Goal: Task Accomplishment & Management: Complete application form

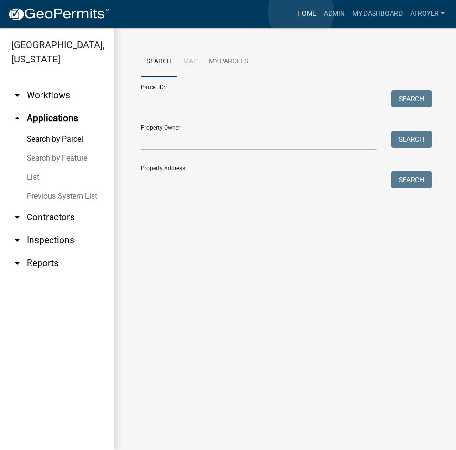
click at [301, 12] on link "Home" at bounding box center [306, 14] width 27 height 18
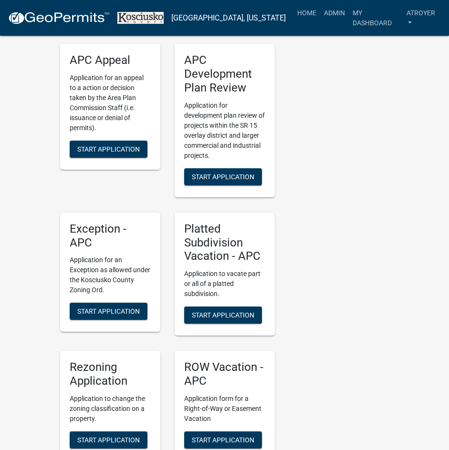
scroll to position [1956, 0]
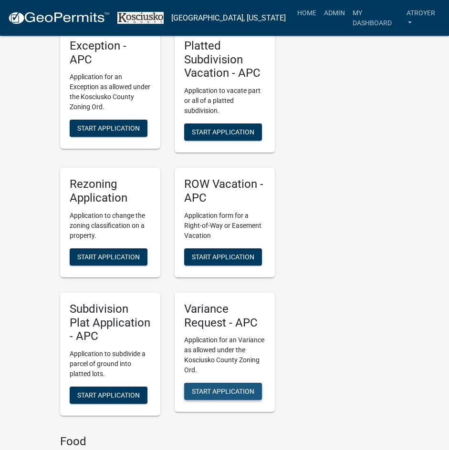
click at [205, 388] on span "Start Application" at bounding box center [223, 392] width 62 height 8
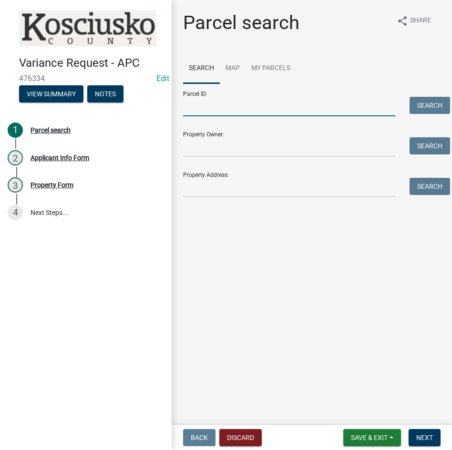
click at [263, 112] on input "Parcel ID:" at bounding box center [289, 107] width 212 height 20
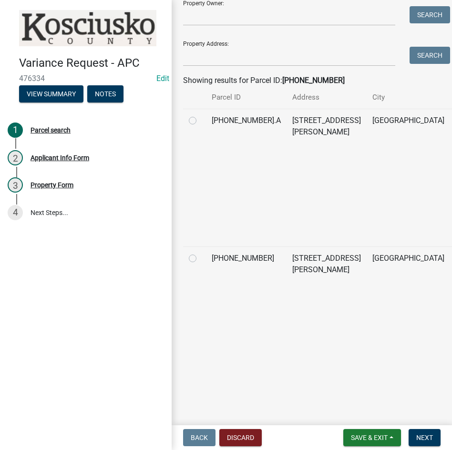
scroll to position [143, 0]
type input "[PHONE_NUMBER]"
click at [200, 253] on label at bounding box center [200, 253] width 0 height 0
click at [200, 259] on input "radio" at bounding box center [203, 256] width 6 height 6
radio input "true"
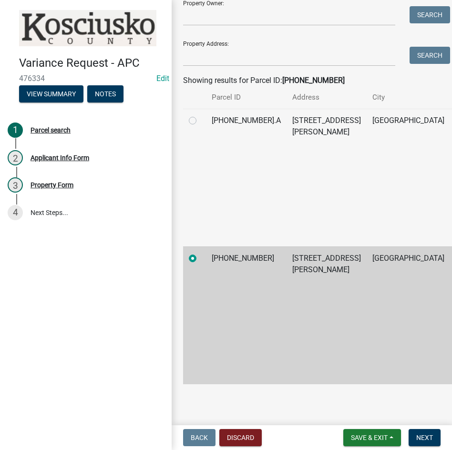
scroll to position [191, 0]
click at [424, 439] on span "Next" at bounding box center [424, 438] width 17 height 8
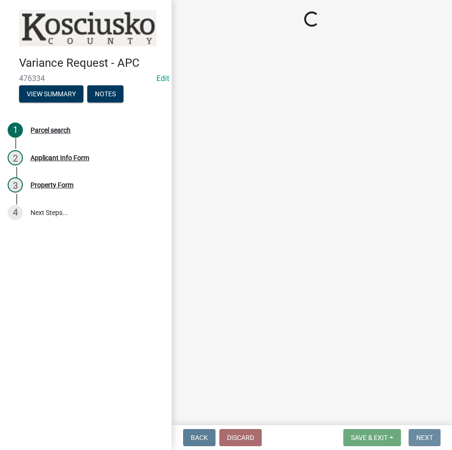
scroll to position [0, 0]
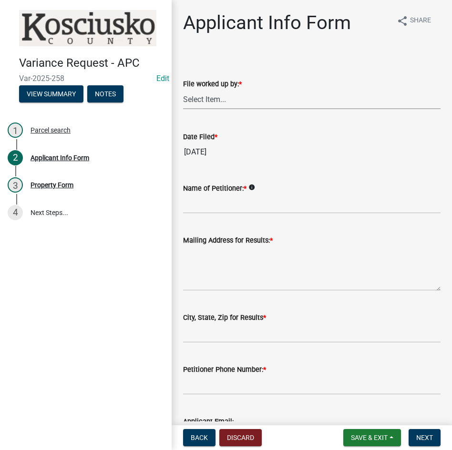
click at [240, 99] on select "Select Item... MMS LT AT CS [PERSON_NAME]" at bounding box center [312, 100] width 258 height 20
click at [183, 90] on select "Select Item... MMS LT AT CS [PERSON_NAME]" at bounding box center [312, 100] width 258 height 20
select select "d95389f4-ab5a-4603-9826-29cf73316391"
click at [237, 208] on input "Name of Petitioner: *" at bounding box center [312, 204] width 258 height 20
type input "t"
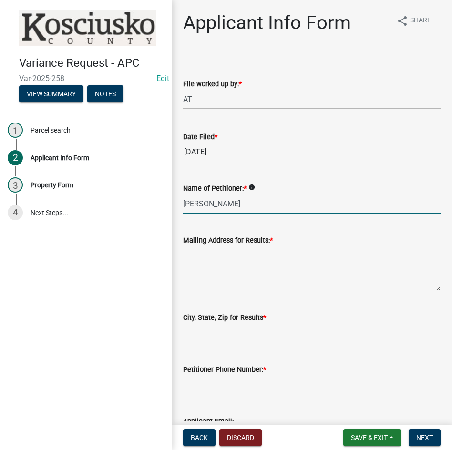
type input "[PERSON_NAME]"
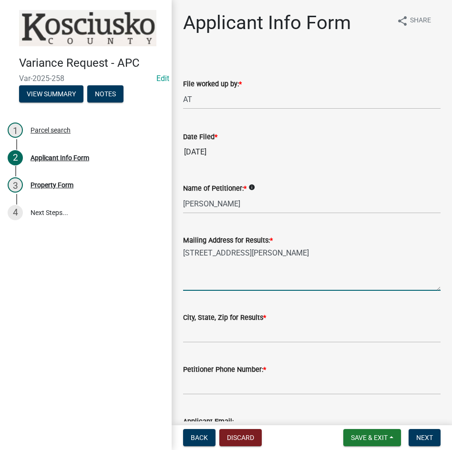
type textarea "[STREET_ADDRESS][PERSON_NAME]"
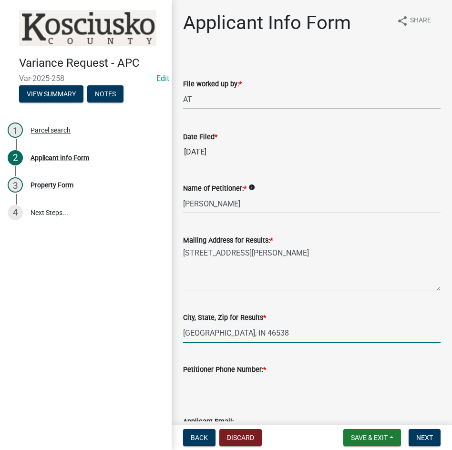
type input "[GEOGRAPHIC_DATA], IN 46538"
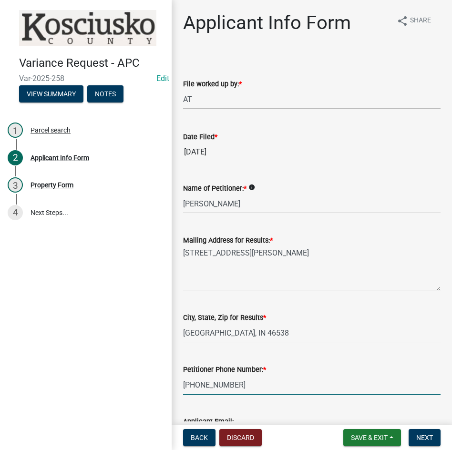
type input "[PHONE_NUMBER]"
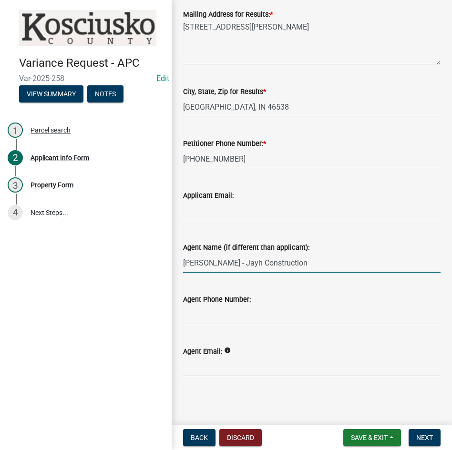
type input "[PERSON_NAME] - Jayh Construction"
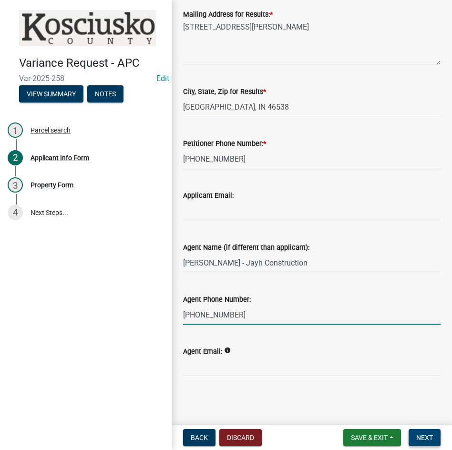
type input "[PHONE_NUMBER]"
click at [422, 433] on button "Next" at bounding box center [425, 437] width 32 height 17
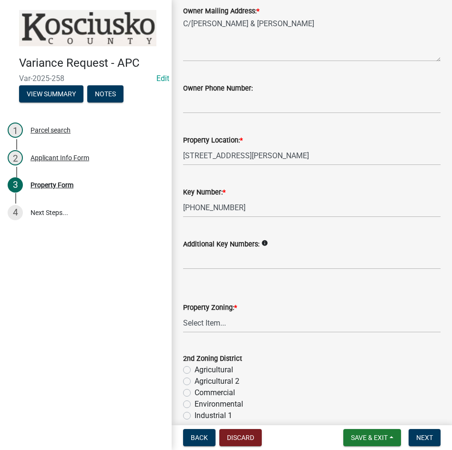
scroll to position [143, 0]
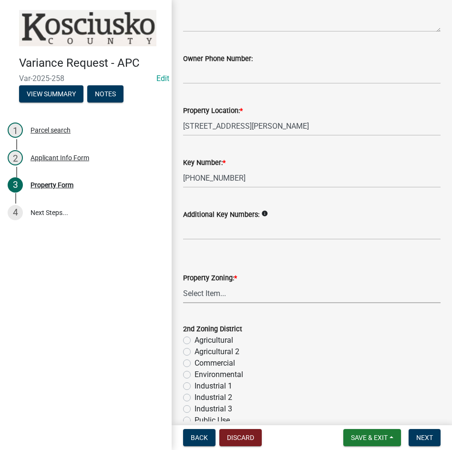
click at [230, 295] on select "Select Item... Agricultural Agricultural 2 Commercial Environmental Industrial …" at bounding box center [312, 294] width 258 height 20
click at [183, 284] on select "Select Item... Agricultural Agricultural 2 Commercial Environmental Industrial …" at bounding box center [312, 294] width 258 height 20
select select "1146270b-2111-4e23-bf7f-74ce85cf7041"
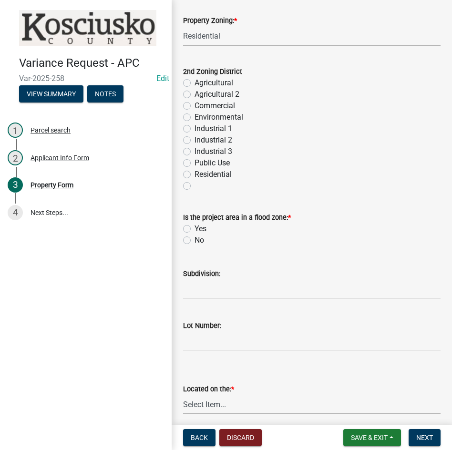
scroll to position [429, 0]
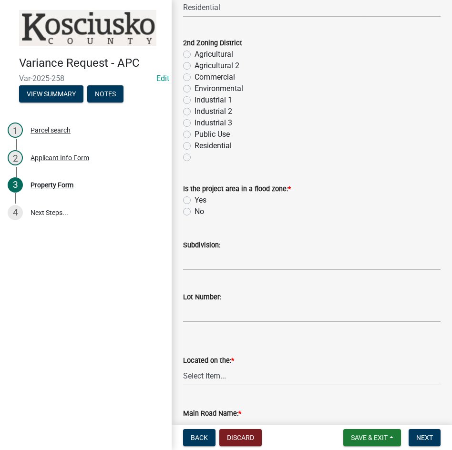
click at [195, 214] on label "No" at bounding box center [200, 211] width 10 height 11
click at [195, 212] on input "No" at bounding box center [198, 209] width 6 height 6
radio input "true"
drag, startPoint x: 224, startPoint y: 263, endPoint x: 230, endPoint y: 259, distance: 7.8
click at [224, 263] on input "Subdivision:" at bounding box center [312, 261] width 258 height 20
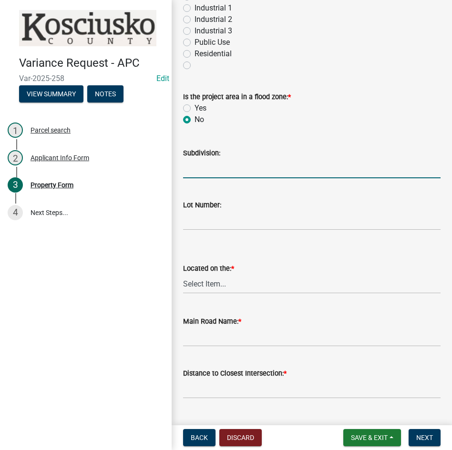
scroll to position [525, 0]
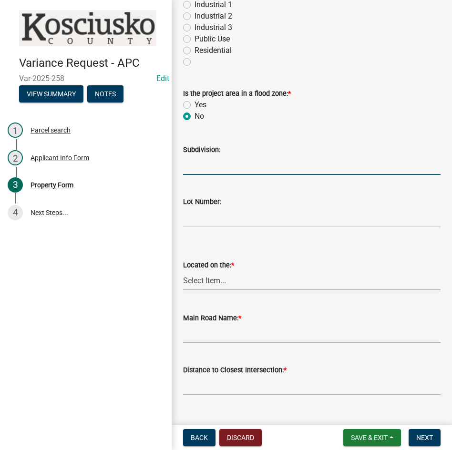
click at [202, 284] on select "Select Item... North Northeast Northwest South Southeast Southwest [GEOGRAPHIC_…" at bounding box center [312, 281] width 258 height 20
click at [183, 271] on select "Select Item... North Northeast Northwest South Southeast Southwest [GEOGRAPHIC_…" at bounding box center [312, 281] width 258 height 20
select select "659087aa-417e-424e-9111-bed556ed72cb"
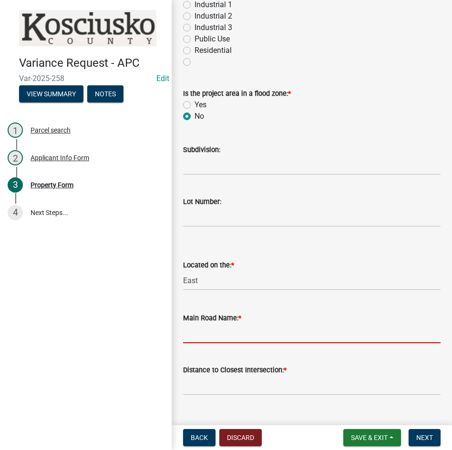
click at [230, 341] on input "Main Road Name: *" at bounding box center [312, 334] width 258 height 20
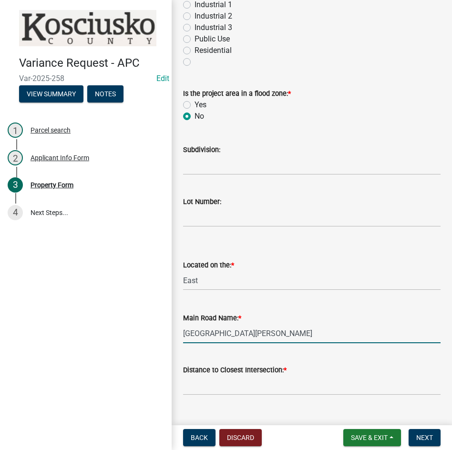
type input "[GEOGRAPHIC_DATA][PERSON_NAME]"
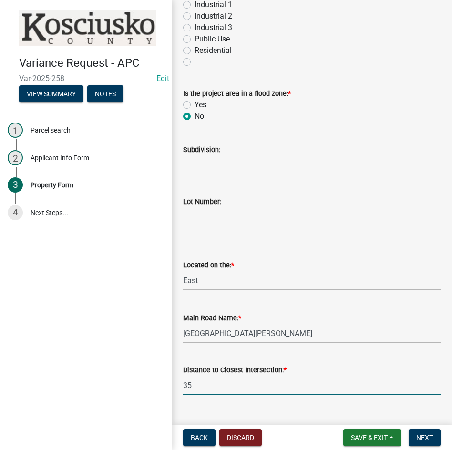
type input "35"
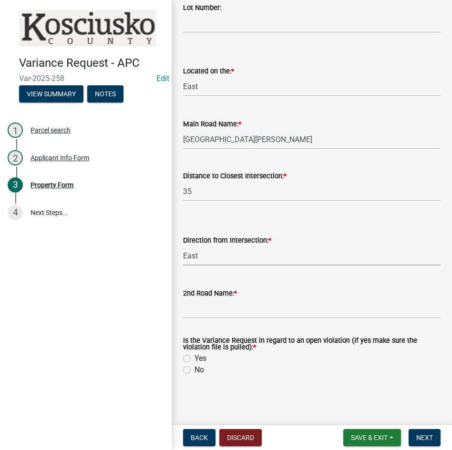
select select "cfa04aa3-54af-4fa3-ad31-ac65a78d0644"
type input "[PERSON_NAME]"
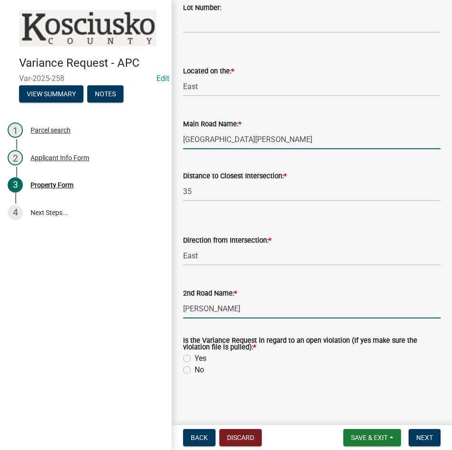
click at [248, 142] on input "[GEOGRAPHIC_DATA][PERSON_NAME]" at bounding box center [312, 140] width 258 height 20
type input "[GEOGRAPHIC_DATA][PERSON_NAME]"
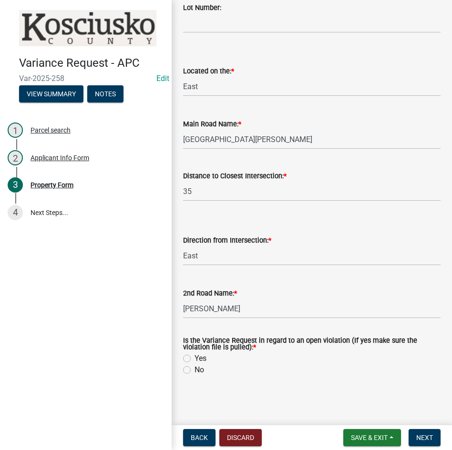
click at [195, 371] on label "No" at bounding box center [200, 369] width 10 height 11
click at [195, 371] on input "No" at bounding box center [198, 367] width 6 height 6
radio input "true"
click at [422, 435] on span "Next" at bounding box center [424, 438] width 17 height 8
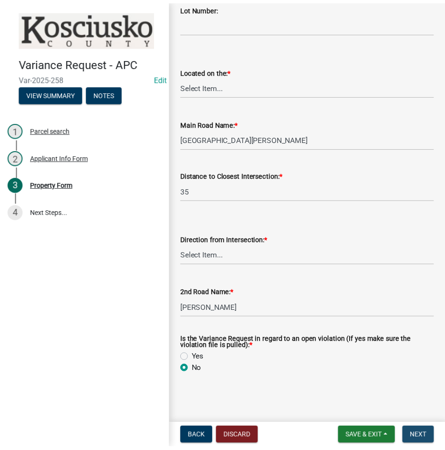
scroll to position [0, 0]
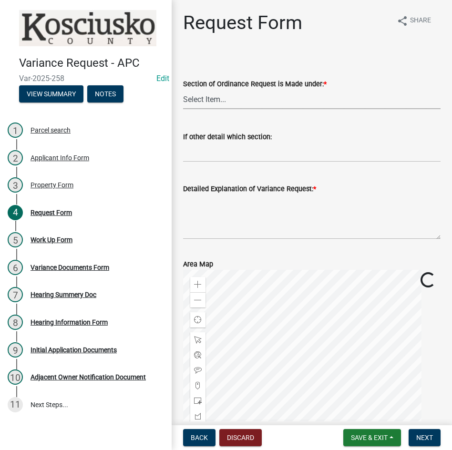
click at [249, 102] on select "Select Item... 2.10 I1 Criteria 2.11 I2 Criteria I3 Criteria 2.15 Lot and Yard …" at bounding box center [312, 100] width 258 height 20
click at [183, 90] on select "Select Item... 2.10 I1 Criteria 2.11 I2 Criteria I3 Criteria 2.15 Lot and Yard …" at bounding box center [312, 100] width 258 height 20
select select "77eb12f8-2a64-4a31-bfec-9b00716b2165"
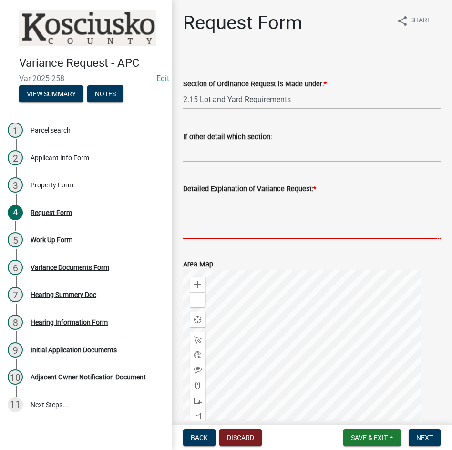
click at [240, 227] on textarea "Detailed Explanation of Variance Request: *" at bounding box center [312, 217] width 258 height 45
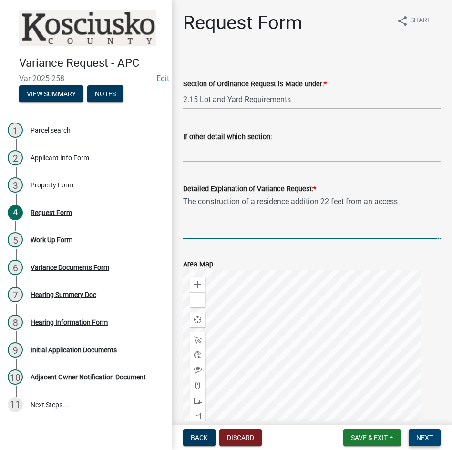
type textarea "The construction of a residence addition 22 feet from an access"
click at [423, 435] on span "Next" at bounding box center [424, 438] width 17 height 8
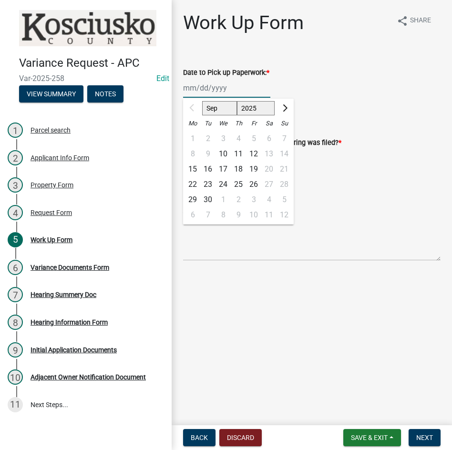
click at [242, 92] on div "Sep Oct Nov [DATE] 2026 2027 2028 2029 2030 2031 2032 2033 2034 2035 2036 2037 …" at bounding box center [226, 88] width 87 height 20
click at [191, 186] on div "22" at bounding box center [192, 184] width 15 height 15
type input "[DATE]"
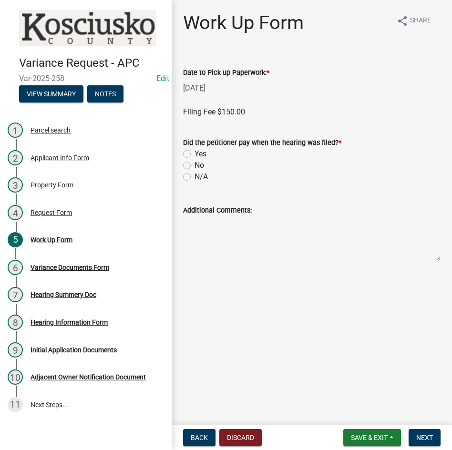
click at [195, 165] on label "No" at bounding box center [200, 165] width 10 height 11
click at [195, 165] on input "No" at bounding box center [198, 163] width 6 height 6
radio input "true"
click at [418, 438] on span "Next" at bounding box center [424, 438] width 17 height 8
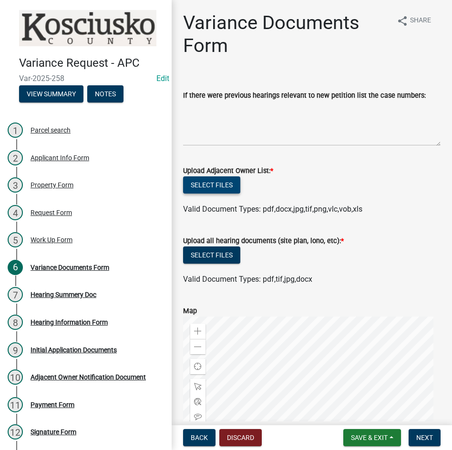
click at [207, 184] on button "Select files" at bounding box center [211, 184] width 57 height 17
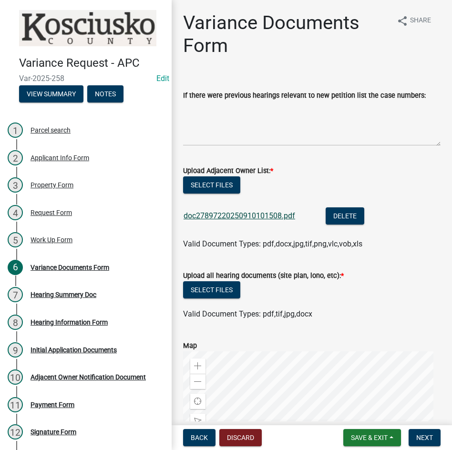
click at [236, 216] on link "doc27897220250910101508.pdf" at bounding box center [240, 215] width 112 height 9
click at [220, 293] on button "Select files" at bounding box center [211, 289] width 57 height 17
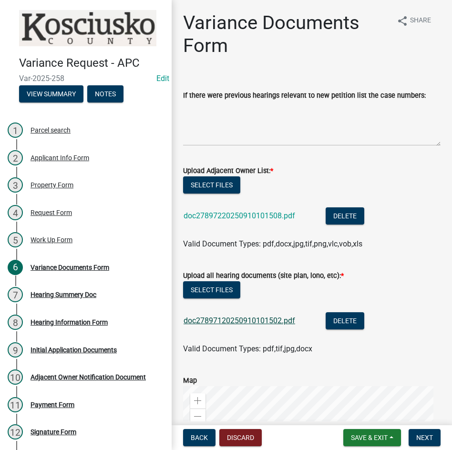
click at [248, 317] on link "doc27897120250910101502.pdf" at bounding box center [240, 320] width 112 height 9
click at [218, 182] on button "Select files" at bounding box center [211, 184] width 57 height 17
click at [419, 438] on span "Next" at bounding box center [424, 438] width 17 height 8
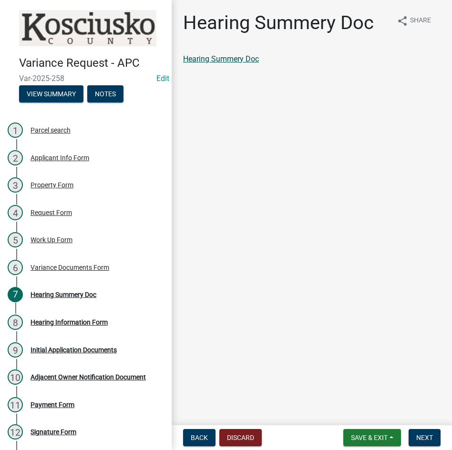
click at [229, 60] on link "Hearing Summery Doc" at bounding box center [221, 58] width 76 height 9
click at [422, 432] on button "Next" at bounding box center [425, 437] width 32 height 17
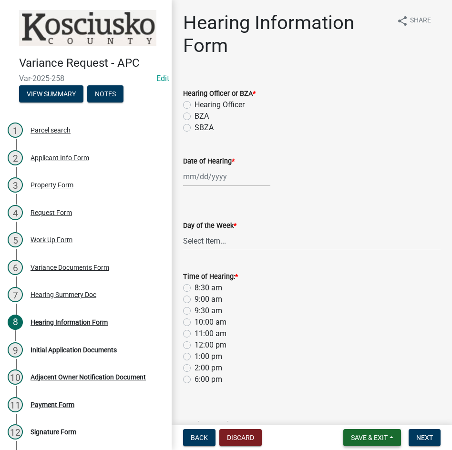
click at [371, 439] on span "Save & Exit" at bounding box center [369, 438] width 37 height 8
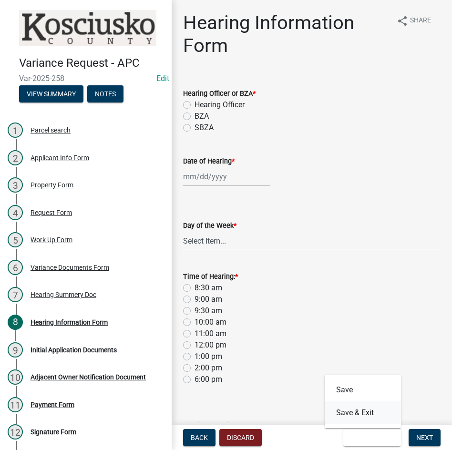
click at [362, 410] on button "Save & Exit" at bounding box center [363, 413] width 76 height 23
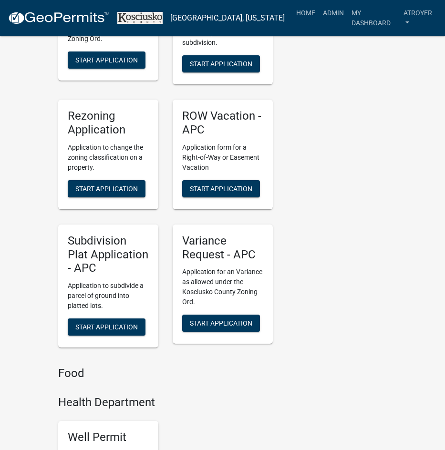
scroll to position [2099, 0]
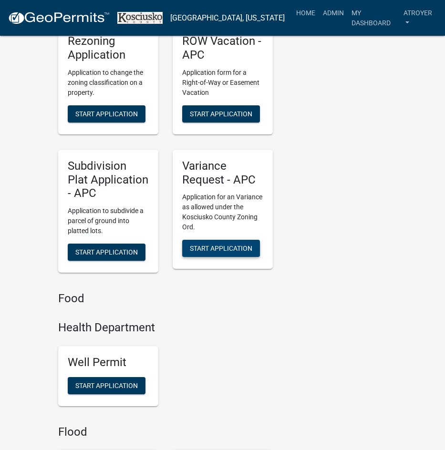
click at [220, 245] on span "Start Application" at bounding box center [221, 249] width 62 height 8
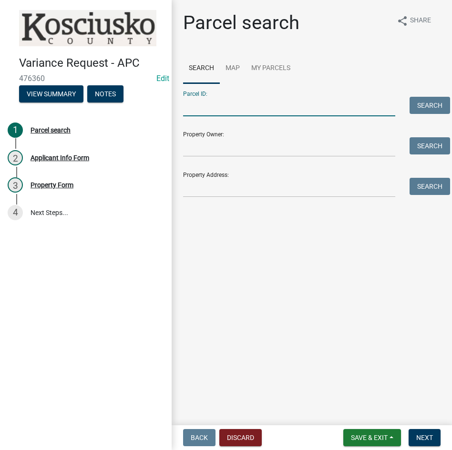
click at [281, 99] on input "Parcel ID:" at bounding box center [289, 107] width 212 height 20
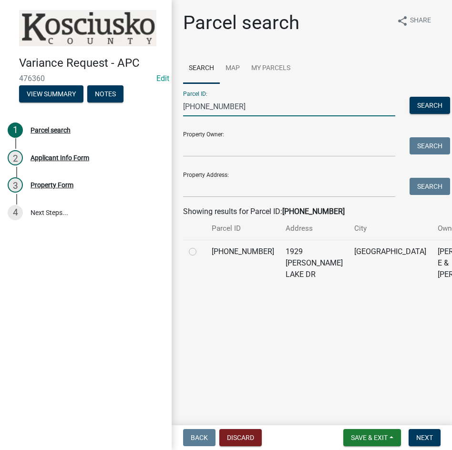
type input "[PHONE_NUMBER]"
click at [200, 246] on label at bounding box center [200, 246] width 0 height 0
click at [200, 252] on input "radio" at bounding box center [203, 249] width 6 height 6
radio input "true"
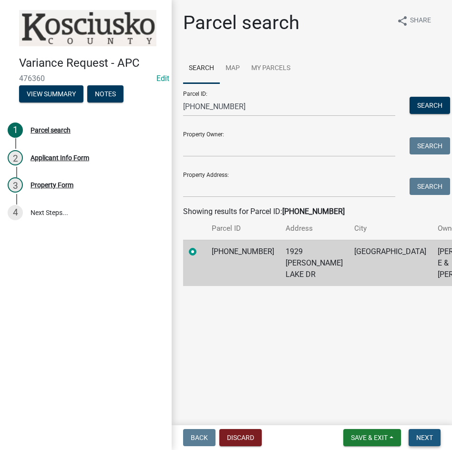
click at [425, 435] on span "Next" at bounding box center [424, 438] width 17 height 8
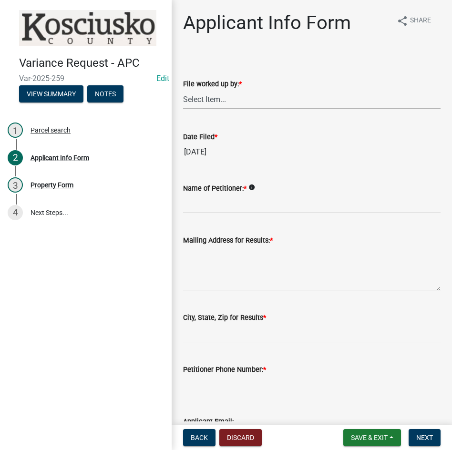
click at [262, 101] on select "Select Item... MMS LT AT CS [PERSON_NAME]" at bounding box center [312, 100] width 258 height 20
click at [183, 90] on select "Select Item... MMS LT AT CS [PERSON_NAME]" at bounding box center [312, 100] width 258 height 20
select select "d95389f4-ab5a-4603-9826-29cf73316391"
click at [271, 203] on input "Name of Petitioner: *" at bounding box center [312, 204] width 258 height 20
type input "[PERSON_NAME]"
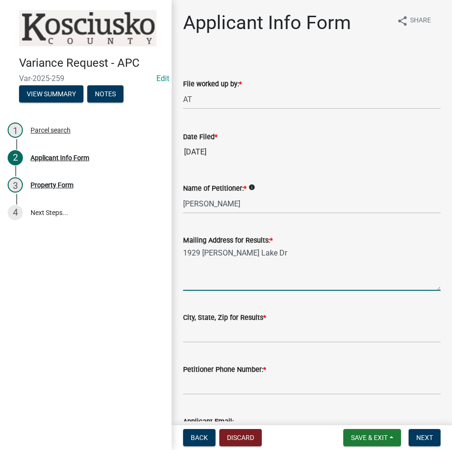
type textarea "1929 [PERSON_NAME] Lake Dr"
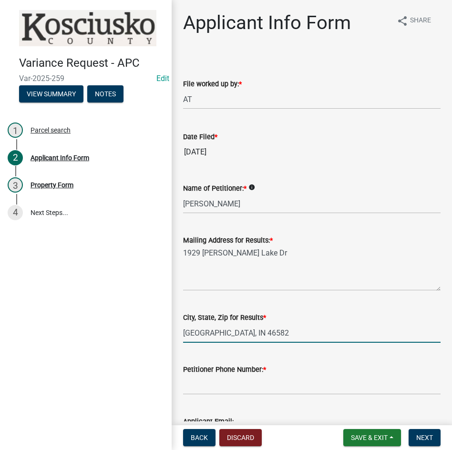
type input "[GEOGRAPHIC_DATA], IN 46582"
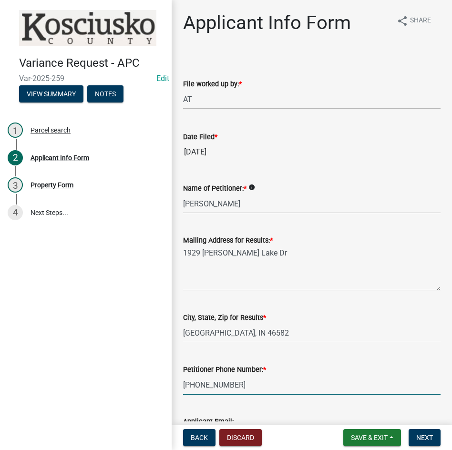
type input "[PHONE_NUMBER]"
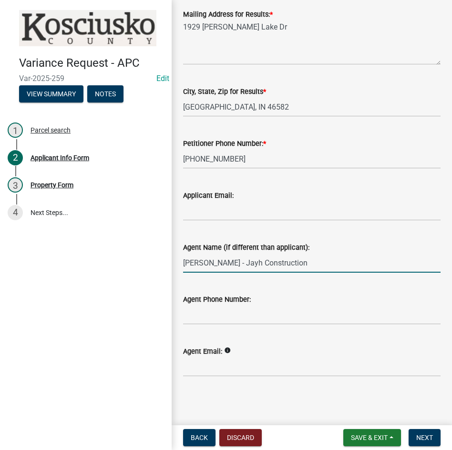
type input "[PERSON_NAME] - Jayh Construction"
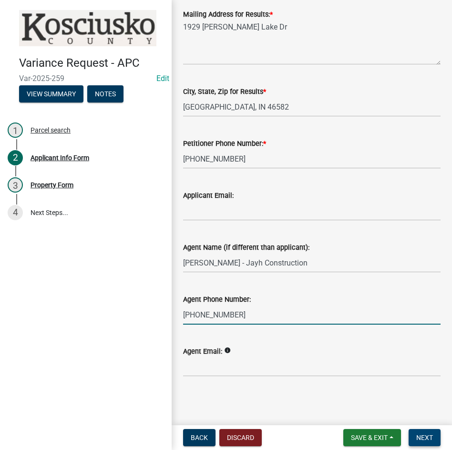
type input "[PHONE_NUMBER]"
click at [426, 439] on span "Next" at bounding box center [424, 438] width 17 height 8
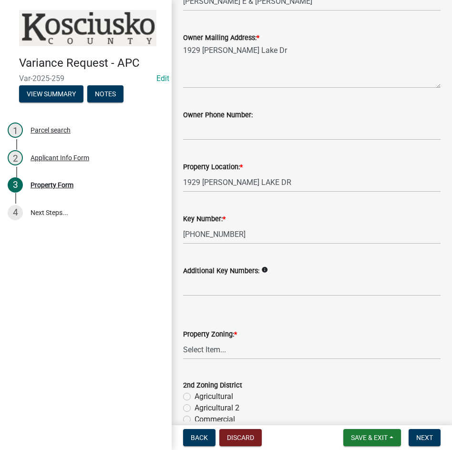
scroll to position [286, 0]
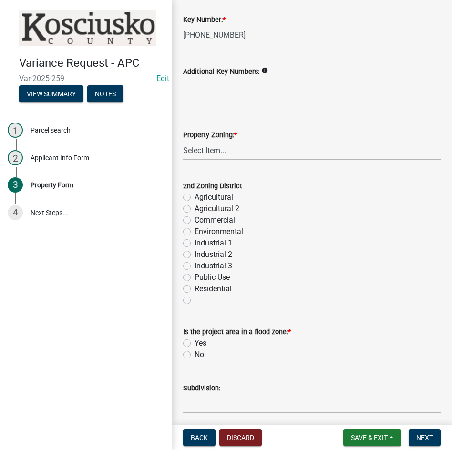
click at [235, 151] on select "Select Item... Agricultural Agricultural 2 Commercial Environmental Industrial …" at bounding box center [312, 151] width 258 height 20
click at [183, 141] on select "Select Item... Agricultural Agricultural 2 Commercial Environmental Industrial …" at bounding box center [312, 151] width 258 height 20
select select "1146270b-2111-4e23-bf7f-74ce85cf7041"
click at [195, 356] on label "No" at bounding box center [200, 354] width 10 height 11
click at [195, 355] on input "No" at bounding box center [198, 352] width 6 height 6
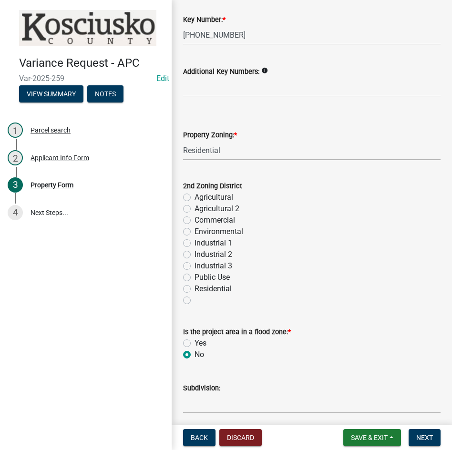
radio input "true"
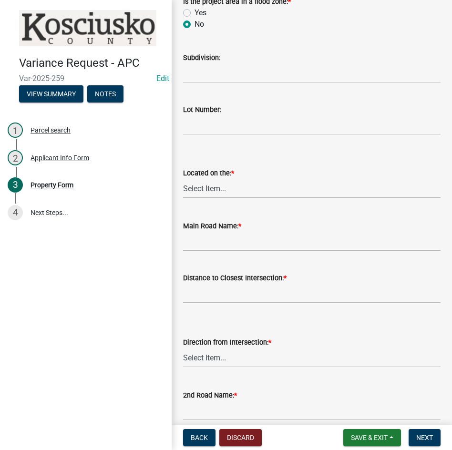
scroll to position [620, 0]
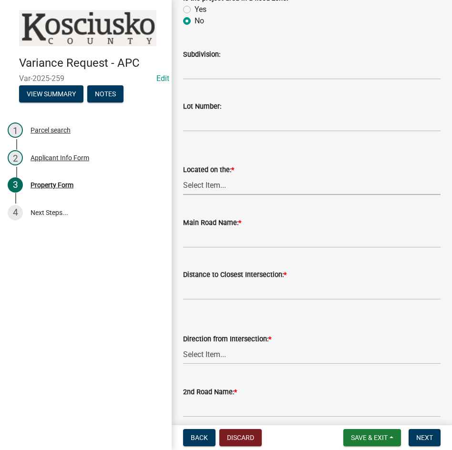
click at [253, 186] on select "Select Item... North Northeast Northwest South Southeast Southwest [GEOGRAPHIC_…" at bounding box center [312, 186] width 258 height 20
click at [183, 176] on select "Select Item... North Northeast Northwest South Southeast Southwest [GEOGRAPHIC_…" at bounding box center [312, 186] width 258 height 20
select select "659087aa-417e-424e-9111-bed556ed72cb"
click at [244, 240] on input "Main Road Name: *" at bounding box center [312, 238] width 258 height 20
type input "[PERSON_NAME] Lake Dr"
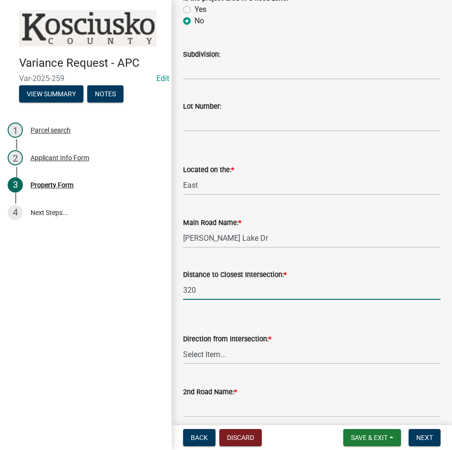
type input "320"
select select "8c3b6099-7925-4df4-a459-01e50184b84c"
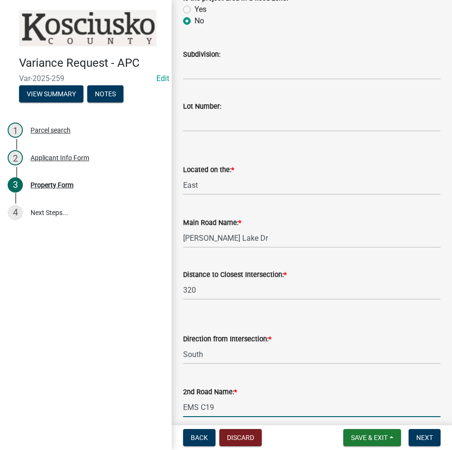
type input "EMS C19"
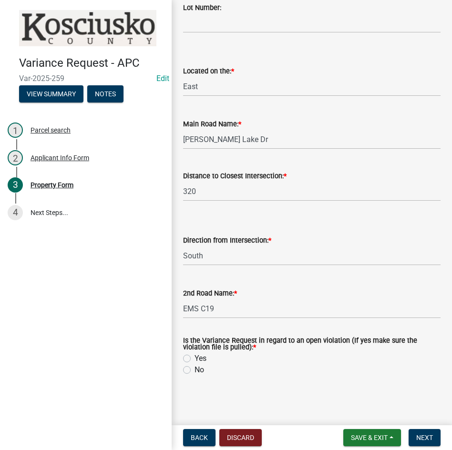
click at [195, 358] on label "Yes" at bounding box center [201, 358] width 12 height 11
click at [195, 358] on input "Yes" at bounding box center [198, 356] width 6 height 6
radio input "true"
click at [419, 434] on span "Next" at bounding box center [424, 438] width 17 height 8
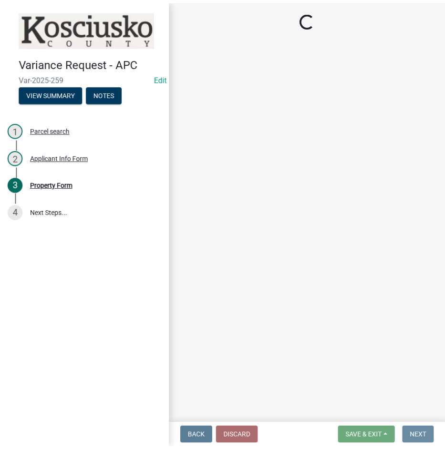
scroll to position [0, 0]
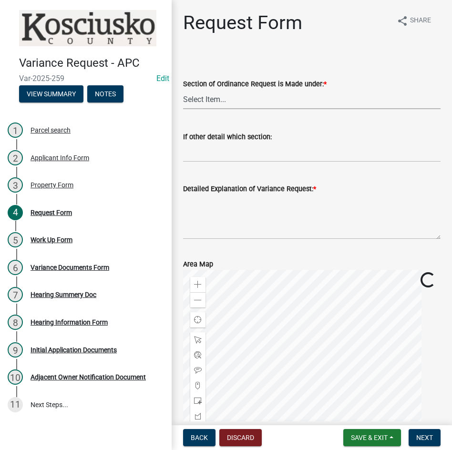
click at [236, 106] on select "Select Item... 2.10 I1 Criteria 2.11 I2 Criteria I3 Criteria 2.15 Lot and Yard …" at bounding box center [312, 100] width 258 height 20
click at [183, 90] on select "Select Item... 2.10 I1 Criteria 2.11 I2 Criteria I3 Criteria 2.15 Lot and Yard …" at bounding box center [312, 100] width 258 height 20
select select "77eb12f8-2a64-4a31-bfec-9b00716b2165"
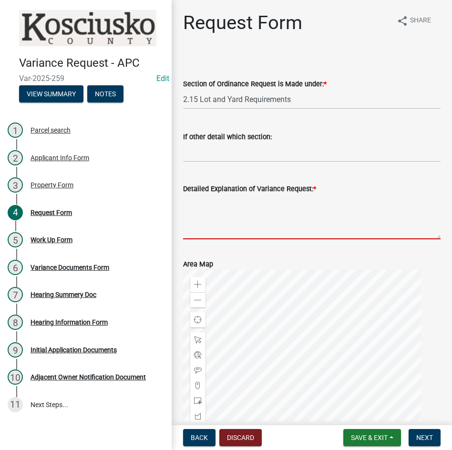
click at [244, 212] on textarea "Detailed Explanation of Variance Request: *" at bounding box center [312, 217] width 258 height 45
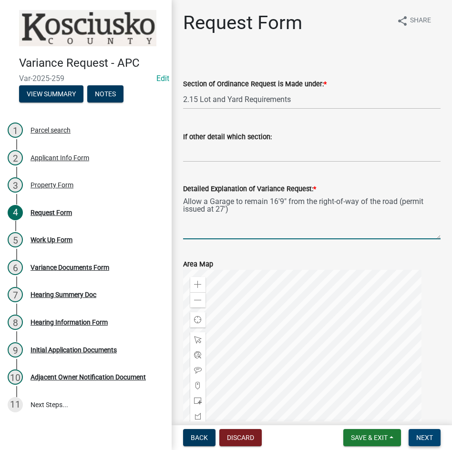
type textarea "Allow a Garage to remain 16'9" from the right-of-way of the road (permit issued…"
click at [425, 439] on span "Next" at bounding box center [424, 438] width 17 height 8
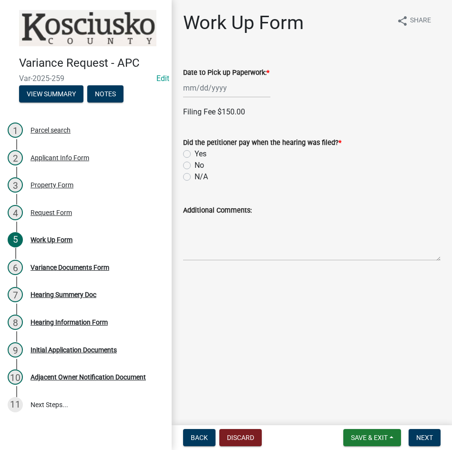
click at [239, 88] on div at bounding box center [226, 88] width 87 height 20
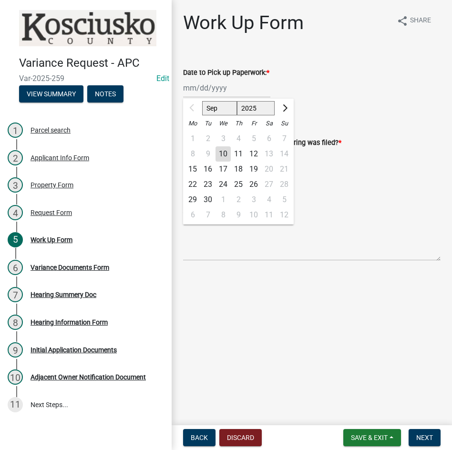
click at [189, 185] on div "22" at bounding box center [192, 184] width 15 height 15
type input "[DATE]"
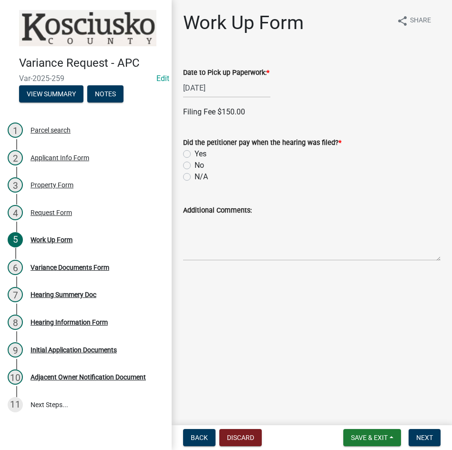
click at [195, 166] on label "No" at bounding box center [200, 165] width 10 height 11
click at [195, 166] on input "No" at bounding box center [198, 163] width 6 height 6
radio input "true"
click at [416, 435] on span "Next" at bounding box center [424, 438] width 17 height 8
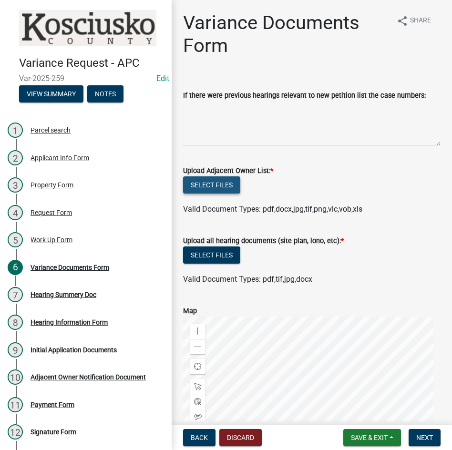
click at [199, 181] on button "Select files" at bounding box center [211, 184] width 57 height 17
click at [208, 184] on button "Select files" at bounding box center [211, 184] width 57 height 17
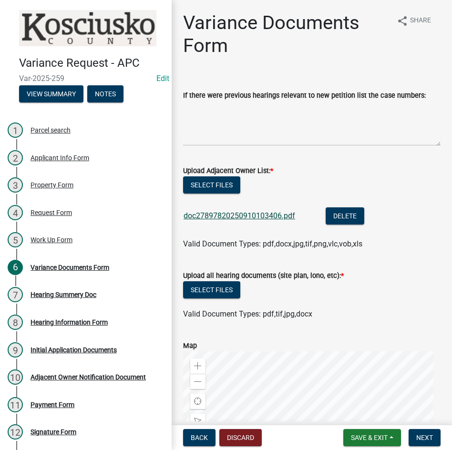
click at [243, 217] on link "doc27897820250910103406.pdf" at bounding box center [240, 215] width 112 height 9
click at [199, 293] on button "Select files" at bounding box center [211, 289] width 57 height 17
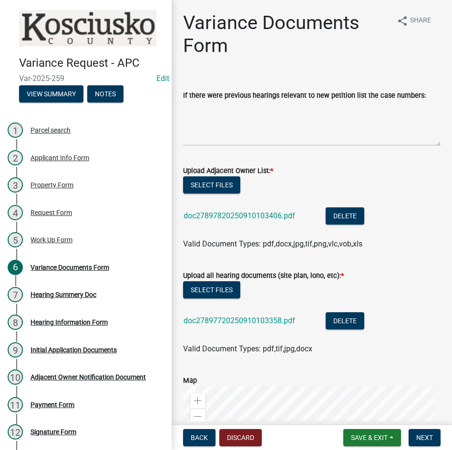
click at [226, 316] on div "doc27897720250910103358.pdf" at bounding box center [247, 322] width 127 height 20
click at [229, 320] on link "doc27897720250910103358.pdf" at bounding box center [240, 320] width 112 height 9
click at [207, 187] on button "Select files" at bounding box center [211, 184] width 57 height 17
click at [428, 439] on span "Next" at bounding box center [424, 438] width 17 height 8
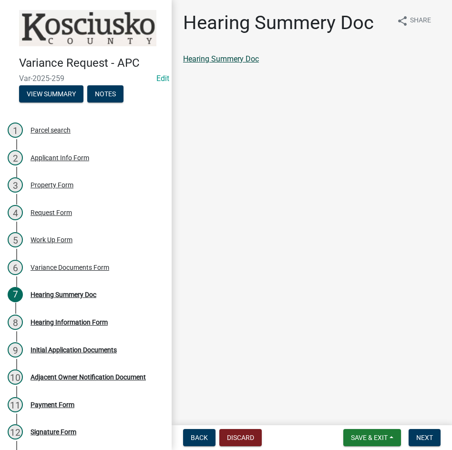
click at [211, 61] on link "Hearing Summery Doc" at bounding box center [221, 58] width 76 height 9
click at [421, 435] on span "Next" at bounding box center [424, 438] width 17 height 8
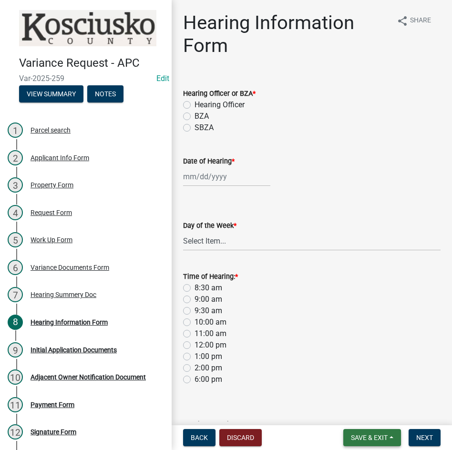
click at [368, 441] on span "Save & Exit" at bounding box center [369, 438] width 37 height 8
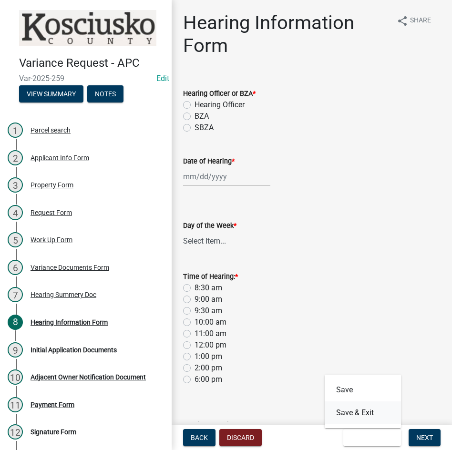
click at [362, 413] on button "Save & Exit" at bounding box center [363, 413] width 76 height 23
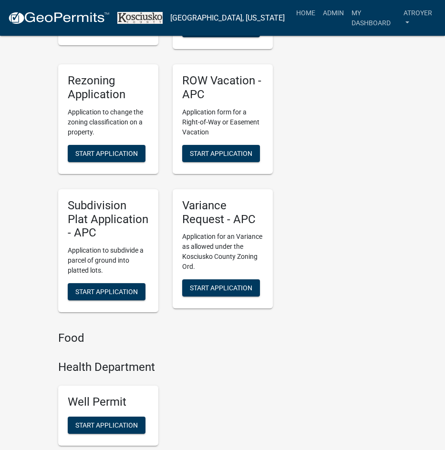
scroll to position [2051, 0]
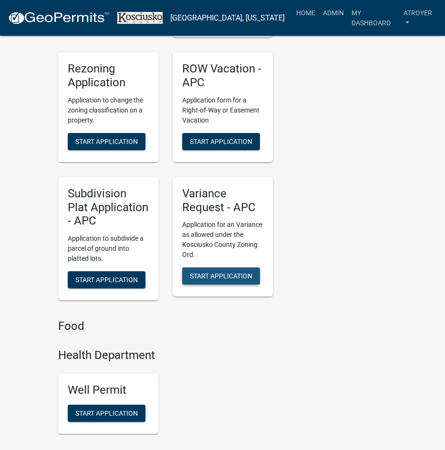
click at [225, 272] on span "Start Application" at bounding box center [221, 276] width 62 height 8
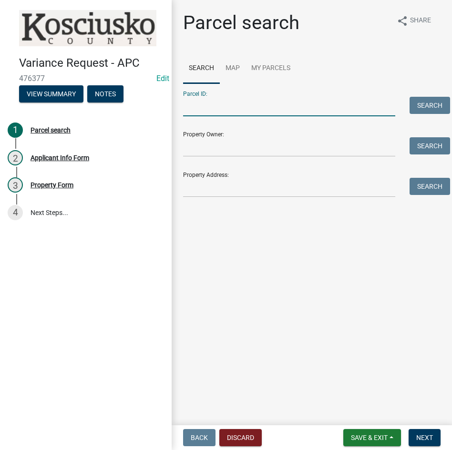
click at [261, 102] on input "Parcel ID:" at bounding box center [289, 107] width 212 height 20
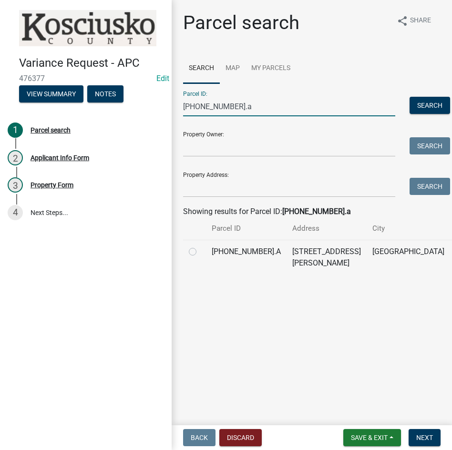
type input "[PHONE_NUMBER].a"
click at [200, 246] on label at bounding box center [200, 246] width 0 height 0
click at [200, 252] on input "radio" at bounding box center [203, 249] width 6 height 6
radio input "true"
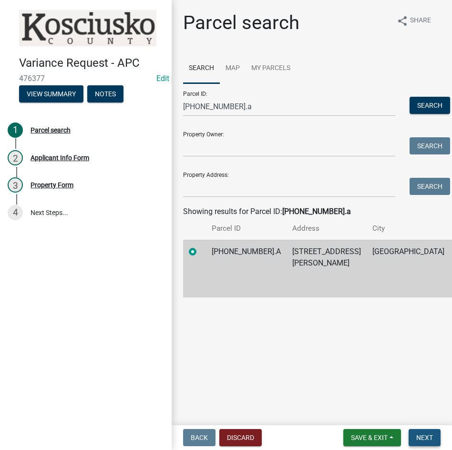
click at [432, 438] on span "Next" at bounding box center [424, 438] width 17 height 8
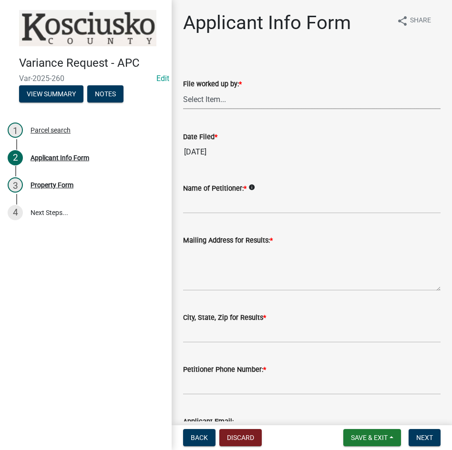
click at [259, 101] on select "Select Item... MMS LT AT CS [PERSON_NAME]" at bounding box center [312, 100] width 258 height 20
click at [183, 90] on select "Select Item... MMS LT AT CS [PERSON_NAME]" at bounding box center [312, 100] width 258 height 20
select select "d95389f4-ab5a-4603-9826-29cf73316391"
click at [261, 201] on input "Name of Petitioner: *" at bounding box center [312, 204] width 258 height 20
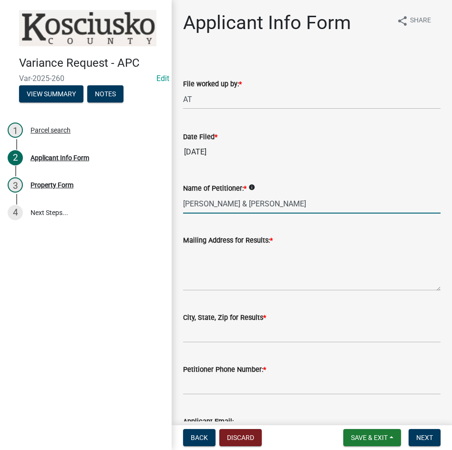
type input "[PERSON_NAME] & [PERSON_NAME]"
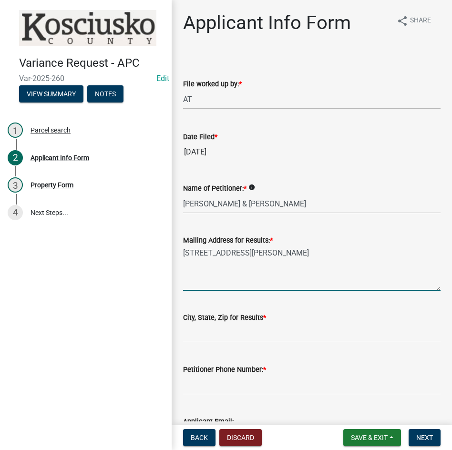
type textarea "[STREET_ADDRESS][PERSON_NAME]"
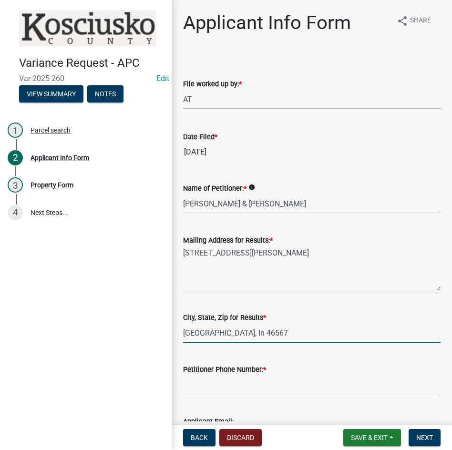
type input "[GEOGRAPHIC_DATA], In 46567"
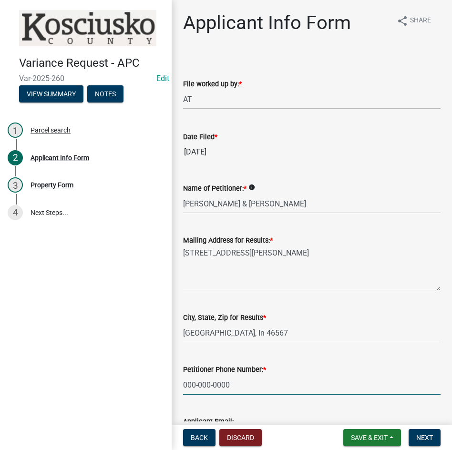
type input "000-000-0000"
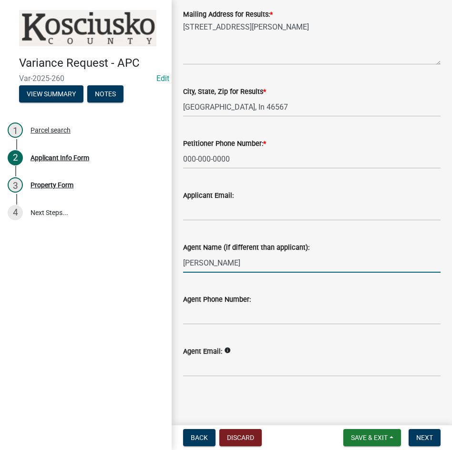
type input "[PERSON_NAME]"
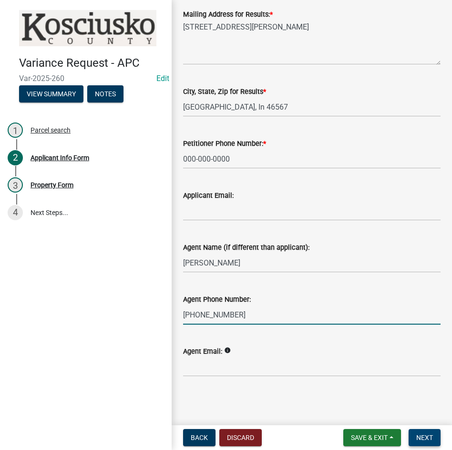
type input "[PHONE_NUMBER]"
click at [424, 437] on span "Next" at bounding box center [424, 438] width 17 height 8
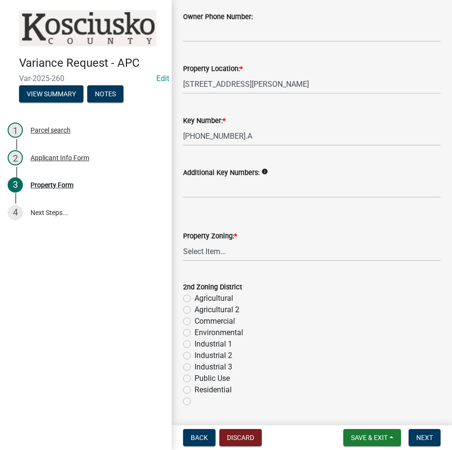
scroll to position [191, 0]
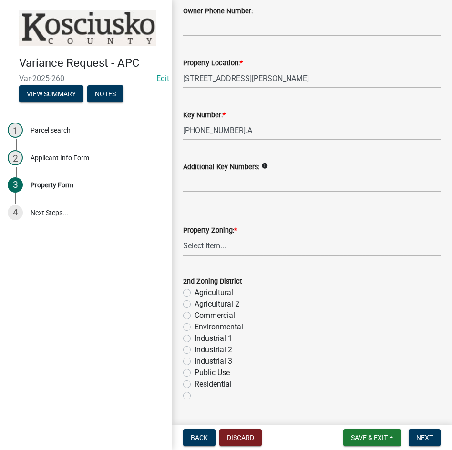
click at [260, 248] on select "Select Item... Agricultural Agricultural 2 Commercial Environmental Industrial …" at bounding box center [312, 246] width 258 height 20
click at [183, 236] on select "Select Item... Agricultural Agricultural 2 Commercial Environmental Industrial …" at bounding box center [312, 246] width 258 height 20
select select "1146270b-2111-4e23-bf7f-74ce85cf7041"
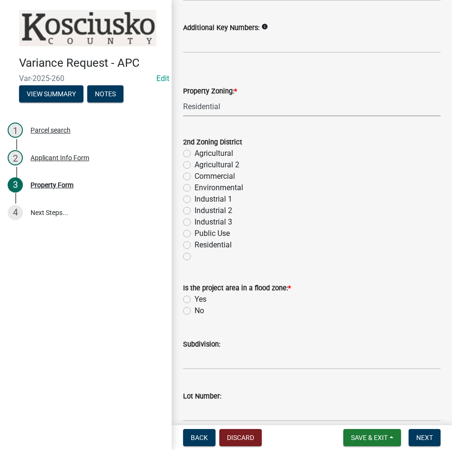
scroll to position [382, 0]
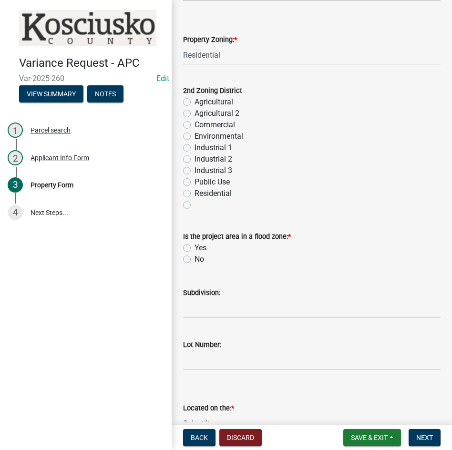
click at [195, 260] on label "No" at bounding box center [200, 259] width 10 height 11
click at [195, 260] on input "No" at bounding box center [198, 257] width 6 height 6
radio input "true"
click at [247, 314] on input "Subdivision:" at bounding box center [312, 309] width 258 height 20
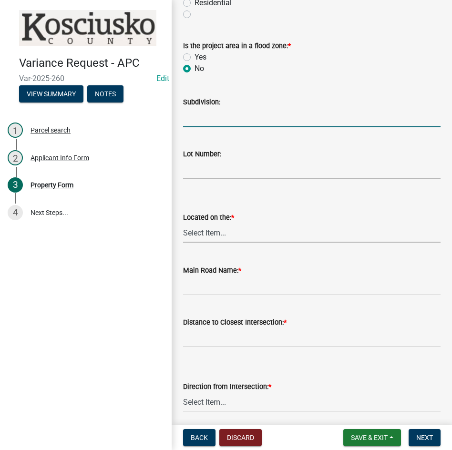
click at [240, 238] on select "Select Item... North Northeast Northwest South Southeast Southwest [GEOGRAPHIC_…" at bounding box center [312, 233] width 258 height 20
click at [183, 223] on select "Select Item... North Northeast Northwest South Southeast Southwest [GEOGRAPHIC_…" at bounding box center [312, 233] width 258 height 20
select select "d8c320fa-3fd0-4fe1-af08-bb647ef17508"
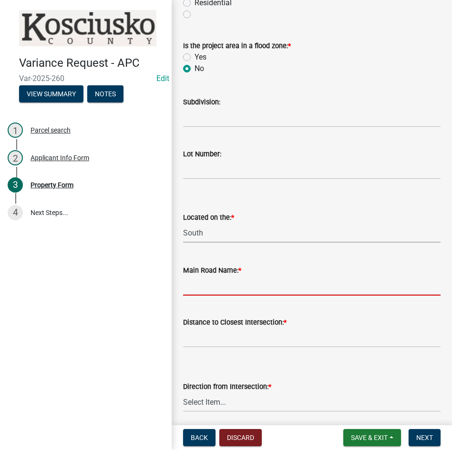
click at [226, 288] on input "Main Road Name: *" at bounding box center [312, 286] width 258 height 20
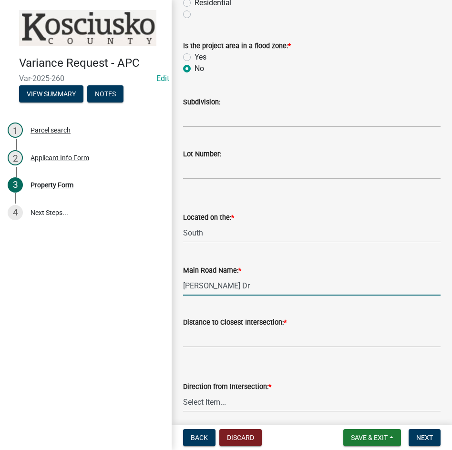
type input "[PERSON_NAME] Dr"
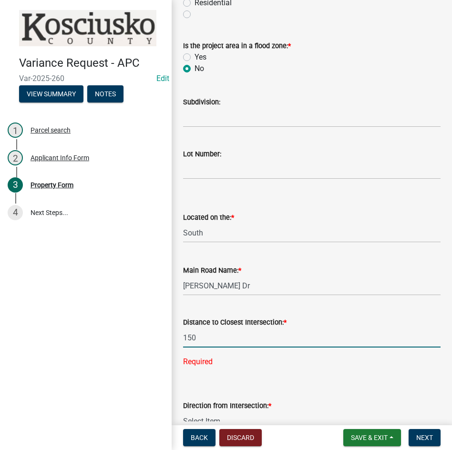
type input "150"
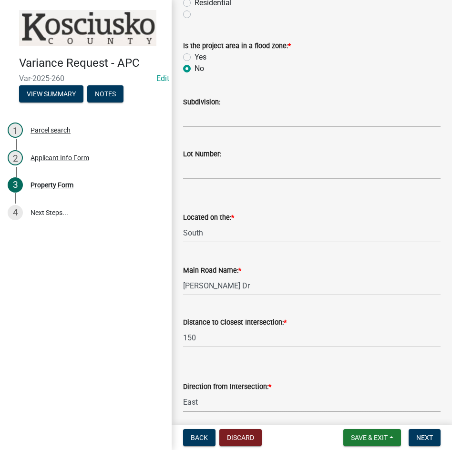
select select "cfa04aa3-54af-4fa3-ad31-ac65a78d0644"
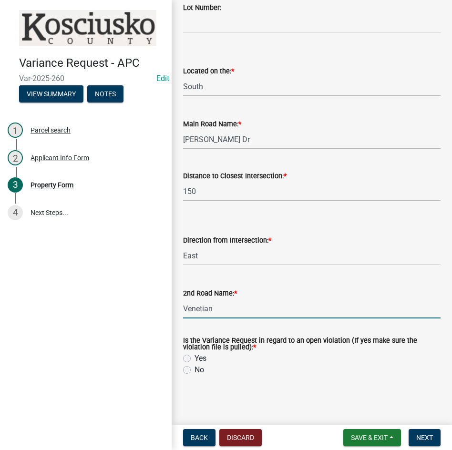
type input "Venetian"
click at [195, 371] on label "No" at bounding box center [200, 369] width 10 height 11
click at [195, 371] on input "No" at bounding box center [198, 367] width 6 height 6
radio input "true"
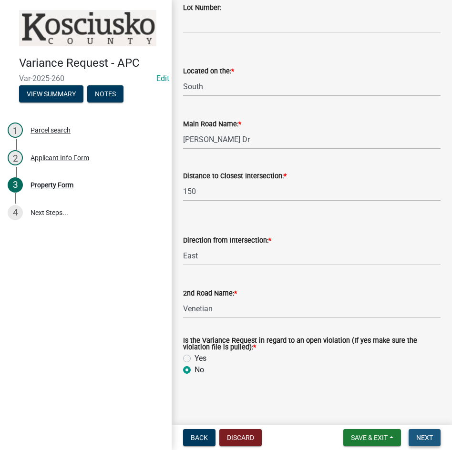
click at [414, 439] on button "Next" at bounding box center [425, 437] width 32 height 17
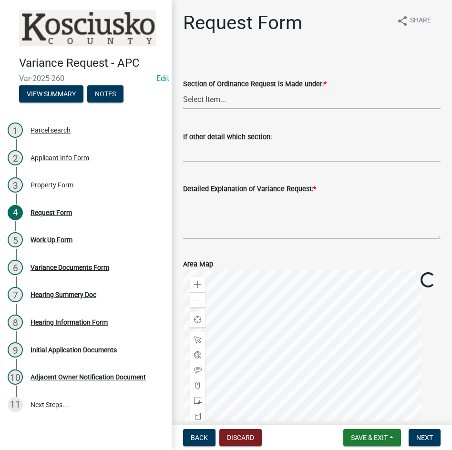
click at [278, 97] on select "Select Item... 2.10 I1 Criteria 2.11 I2 Criteria I3 Criteria 2.15 Lot and Yard …" at bounding box center [312, 100] width 258 height 20
click at [183, 90] on select "Select Item... 2.10 I1 Criteria 2.11 I2 Criteria I3 Criteria 2.15 Lot and Yard …" at bounding box center [312, 100] width 258 height 20
select select "77eb12f8-2a64-4a31-bfec-9b00716b2165"
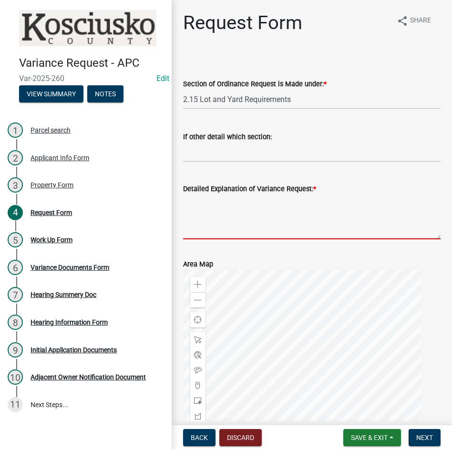
click at [283, 221] on textarea "Detailed Explanation of Variance Request: *" at bounding box center [312, 217] width 258 height 45
type textarea "t"
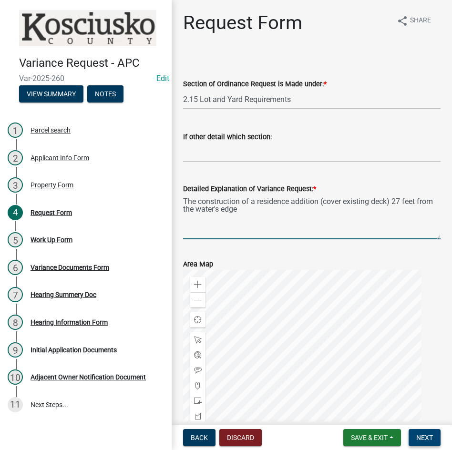
type textarea "The construction of a residence addition (cover existing deck) 27 feet from the…"
click at [420, 435] on span "Next" at bounding box center [424, 438] width 17 height 8
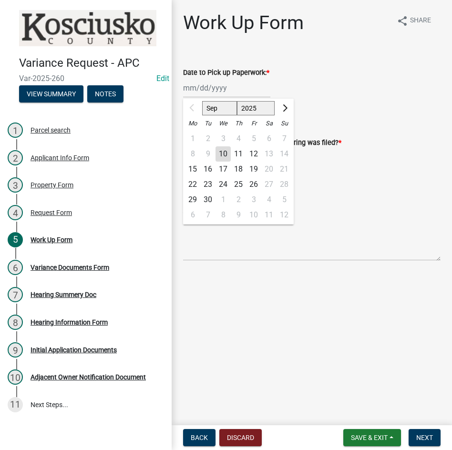
click at [243, 92] on div "Sep Oct Nov [DATE] 2026 2027 2028 2029 2030 2031 2032 2033 2034 2035 2036 2037 …" at bounding box center [226, 88] width 87 height 20
click at [190, 182] on div "22" at bounding box center [192, 184] width 15 height 15
type input "[DATE]"
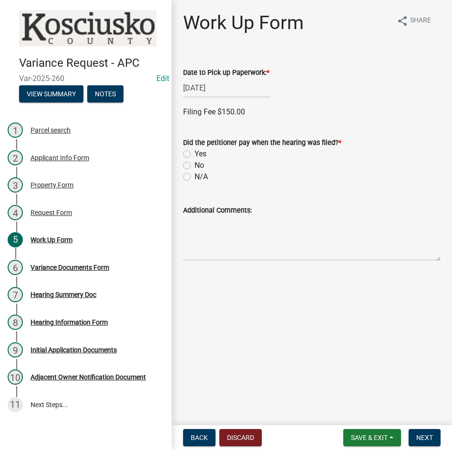
click at [195, 164] on label "No" at bounding box center [200, 165] width 10 height 11
click at [195, 164] on input "No" at bounding box center [198, 163] width 6 height 6
radio input "true"
click at [426, 435] on span "Next" at bounding box center [424, 438] width 17 height 8
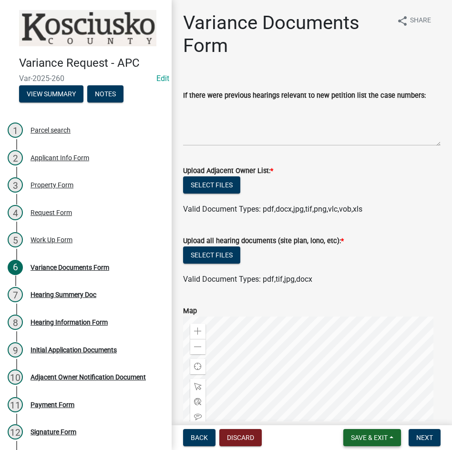
click at [367, 442] on span "Save & Exit" at bounding box center [369, 438] width 37 height 8
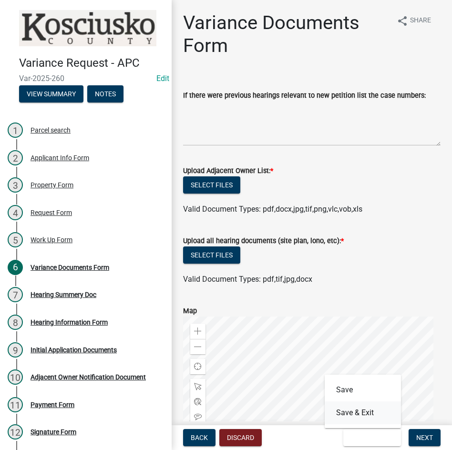
click at [366, 417] on button "Save & Exit" at bounding box center [363, 413] width 76 height 23
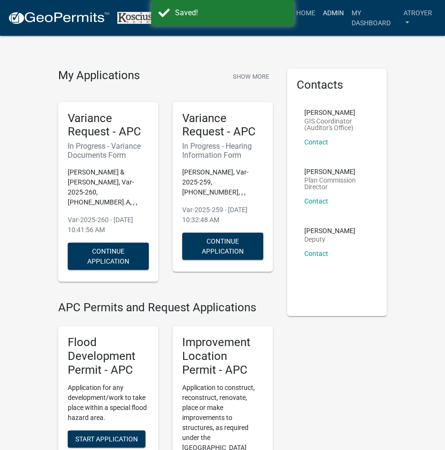
click at [326, 10] on link "Admin" at bounding box center [333, 13] width 29 height 18
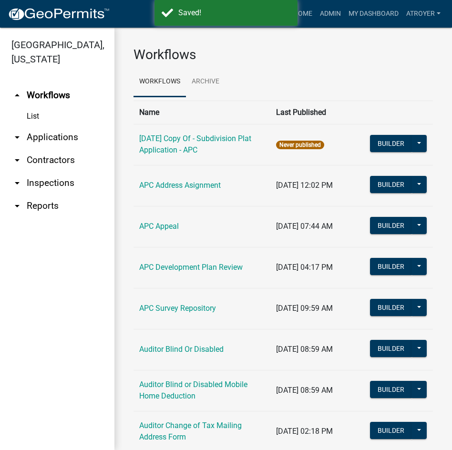
click at [44, 136] on link "arrow_drop_down Applications" at bounding box center [57, 137] width 114 height 23
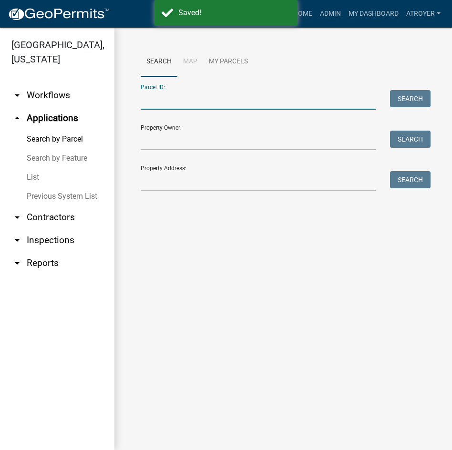
click at [191, 103] on input "Parcel ID:" at bounding box center [258, 100] width 235 height 20
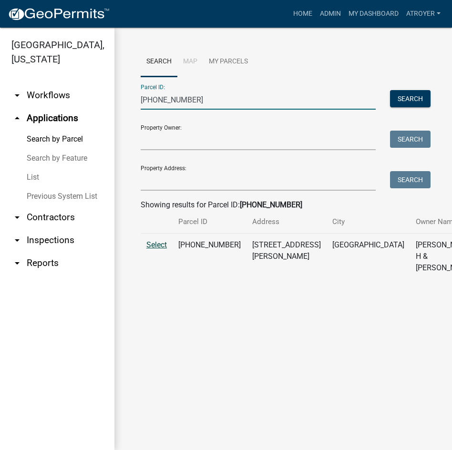
type input "[PHONE_NUMBER]"
click at [152, 249] on span "Select" at bounding box center [156, 244] width 21 height 9
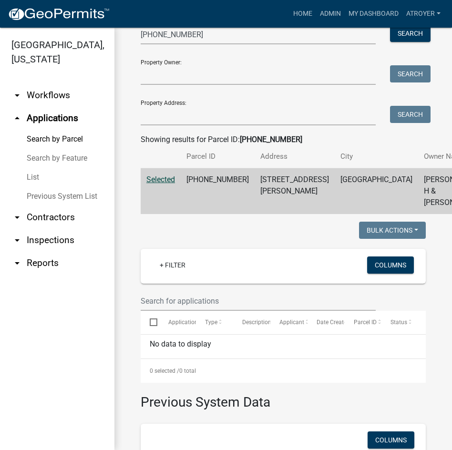
scroll to position [191, 0]
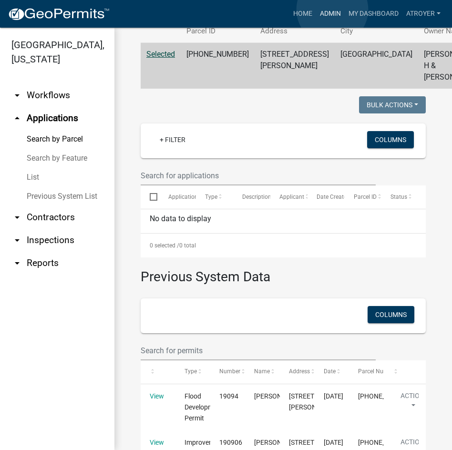
click at [332, 10] on link "Admin" at bounding box center [330, 14] width 29 height 18
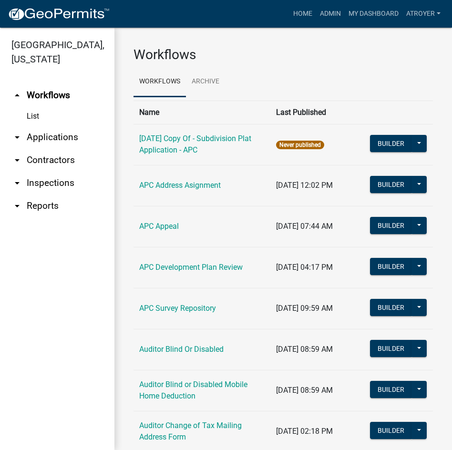
click at [47, 139] on link "arrow_drop_down Applications" at bounding box center [57, 137] width 114 height 23
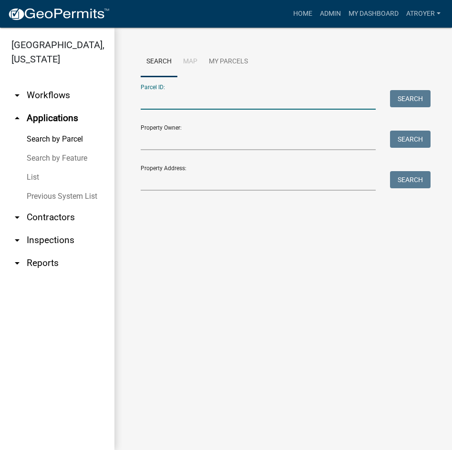
click at [208, 106] on input "Parcel ID:" at bounding box center [258, 100] width 235 height 20
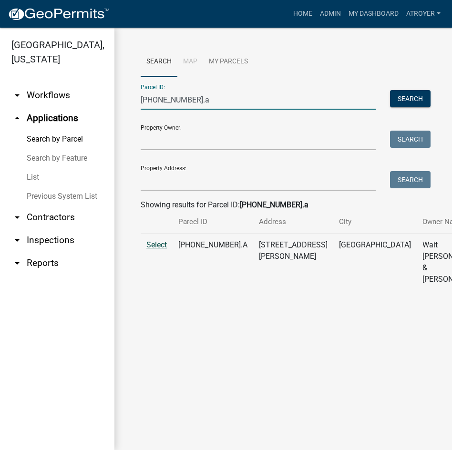
type input "[PHONE_NUMBER].a"
click at [160, 249] on span "Select" at bounding box center [156, 244] width 21 height 9
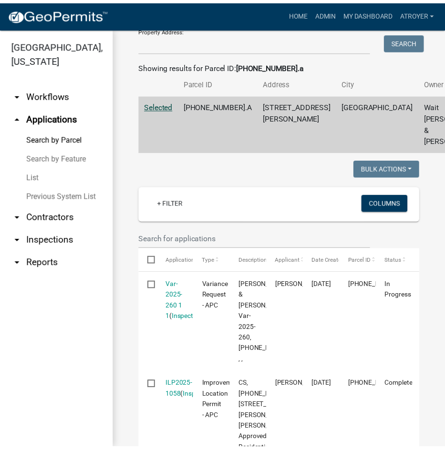
scroll to position [143, 0]
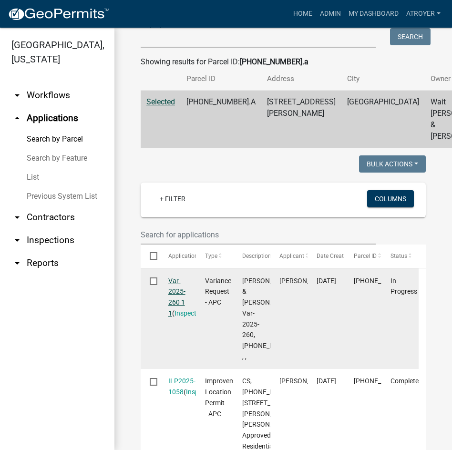
click at [175, 302] on link "Var-2025-260 1 1" at bounding box center [176, 297] width 17 height 40
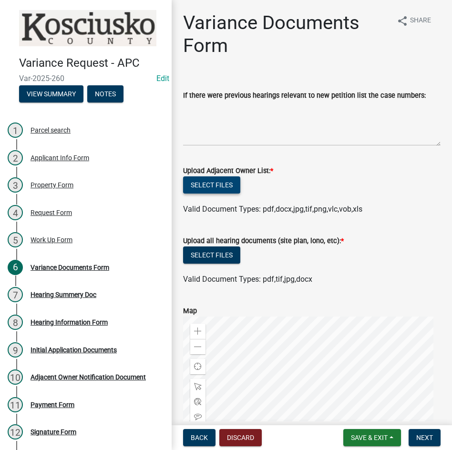
click at [219, 185] on button "Select files" at bounding box center [211, 184] width 57 height 17
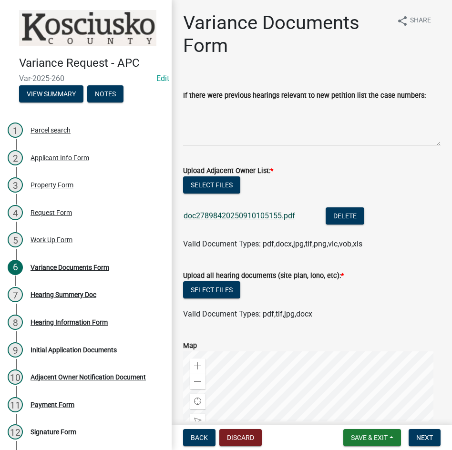
click at [219, 218] on link "doc27898420250910105155.pdf" at bounding box center [240, 215] width 112 height 9
click at [225, 287] on button "Select files" at bounding box center [211, 289] width 57 height 17
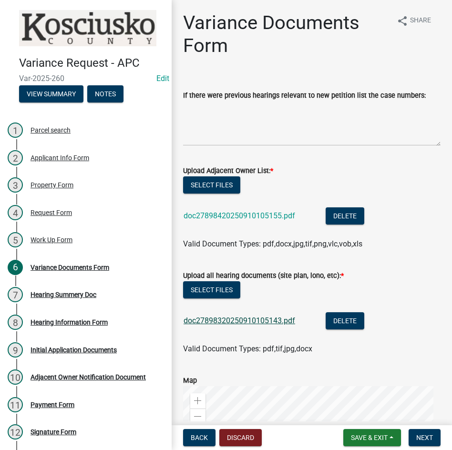
click at [251, 320] on link "doc27898320250910105143.pdf" at bounding box center [240, 320] width 112 height 9
click at [222, 186] on button "Select files" at bounding box center [211, 184] width 57 height 17
click at [423, 439] on span "Next" at bounding box center [424, 438] width 17 height 8
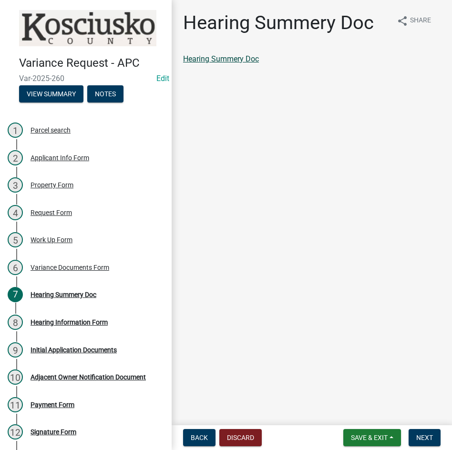
click at [209, 59] on link "Hearing Summery Doc" at bounding box center [221, 58] width 76 height 9
click at [430, 438] on span "Next" at bounding box center [424, 438] width 17 height 8
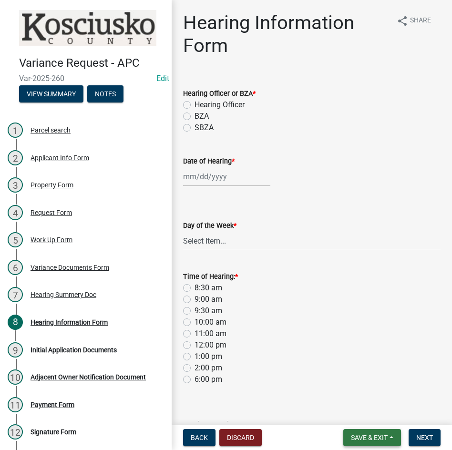
click at [375, 439] on span "Save & Exit" at bounding box center [369, 438] width 37 height 8
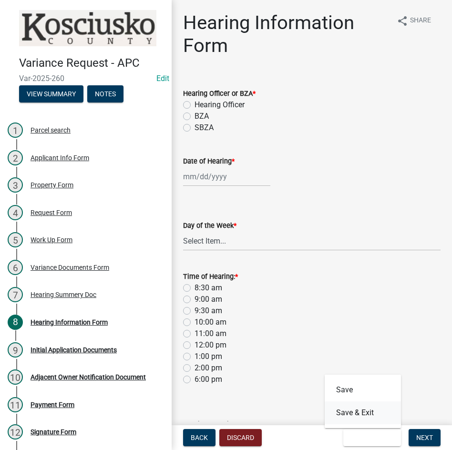
click at [364, 412] on button "Save & Exit" at bounding box center [363, 413] width 76 height 23
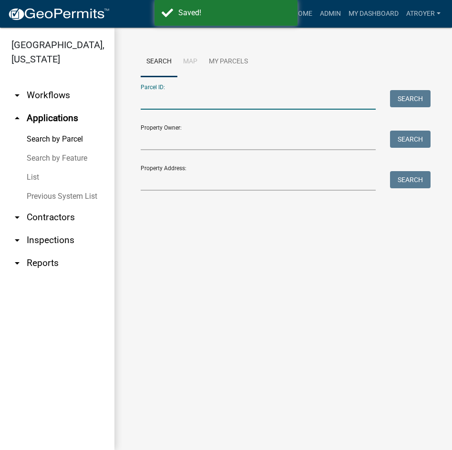
click at [228, 99] on input "Parcel ID:" at bounding box center [258, 100] width 235 height 20
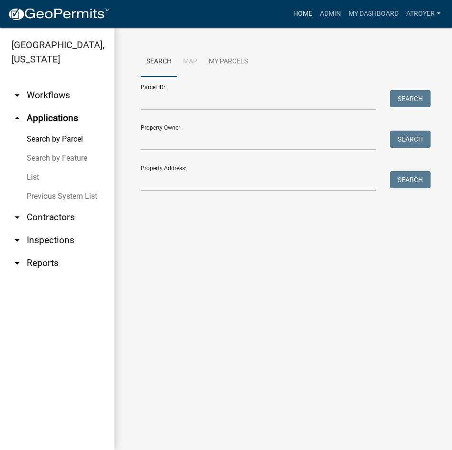
click at [294, 11] on link "Home" at bounding box center [303, 14] width 27 height 18
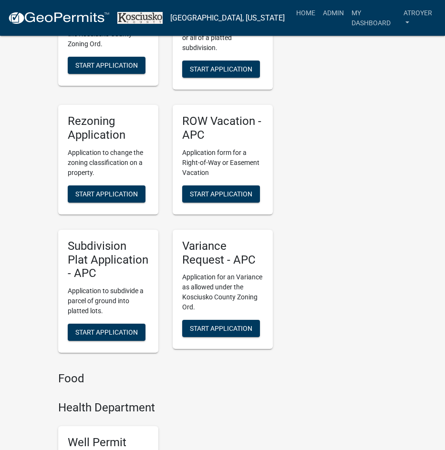
scroll to position [2146, 0]
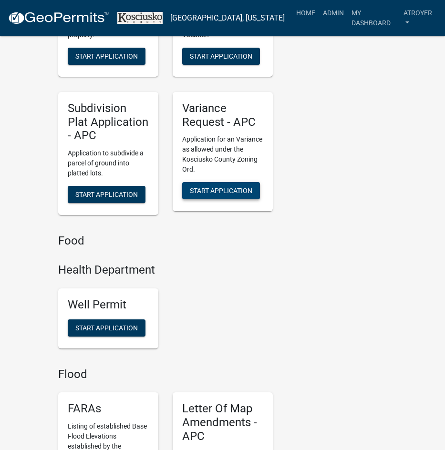
click at [216, 182] on button "Start Application" at bounding box center [221, 190] width 78 height 17
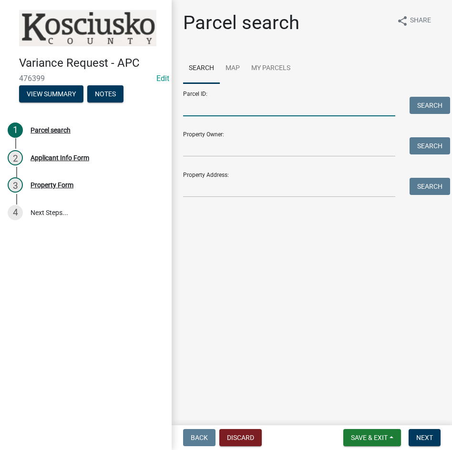
click at [272, 109] on input "Parcel ID:" at bounding box center [289, 107] width 212 height 20
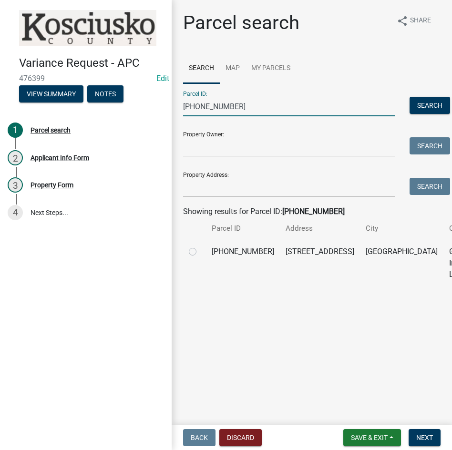
type input "[PHONE_NUMBER]"
click at [200, 246] on label at bounding box center [200, 246] width 0 height 0
click at [200, 252] on input "radio" at bounding box center [203, 249] width 6 height 6
radio input "true"
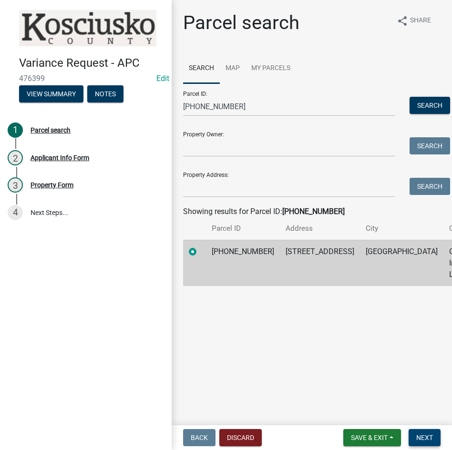
click at [413, 437] on button "Next" at bounding box center [425, 437] width 32 height 17
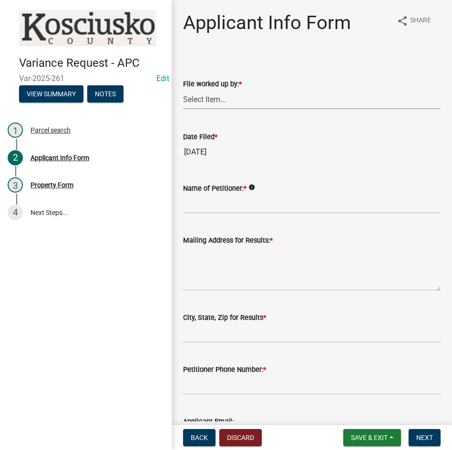
click at [258, 97] on select "Select Item... MMS LT AT CS [PERSON_NAME]" at bounding box center [312, 100] width 258 height 20
click at [183, 90] on select "Select Item... MMS LT AT CS [PERSON_NAME]" at bounding box center [312, 100] width 258 height 20
select select "d95389f4-ab5a-4603-9826-29cf73316391"
click at [259, 204] on input "Name of Petitioner: *" at bounding box center [312, 204] width 258 height 20
type input "[PERSON_NAME]"
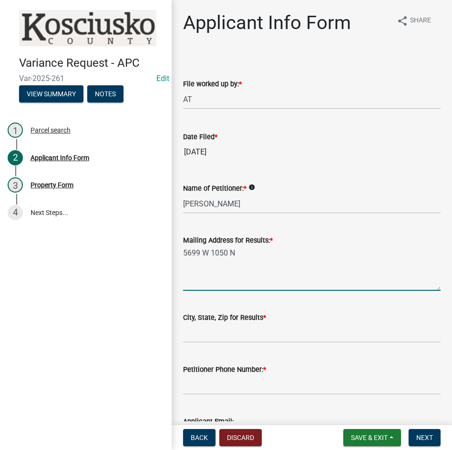
type textarea "5699 W 1050 N"
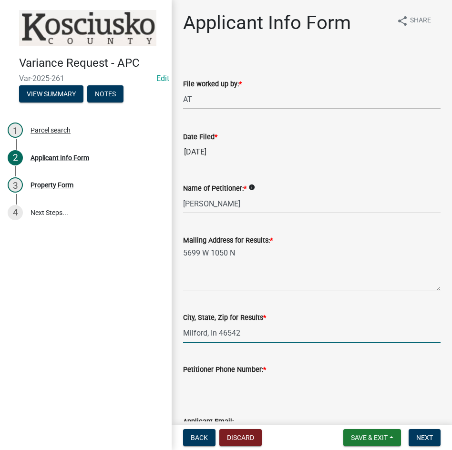
type input "Milford, In 46542"
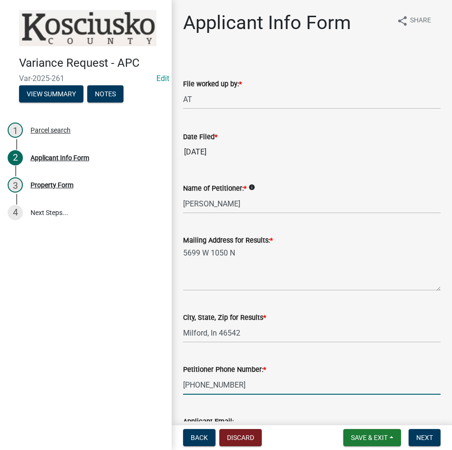
type input "[PHONE_NUMBER]"
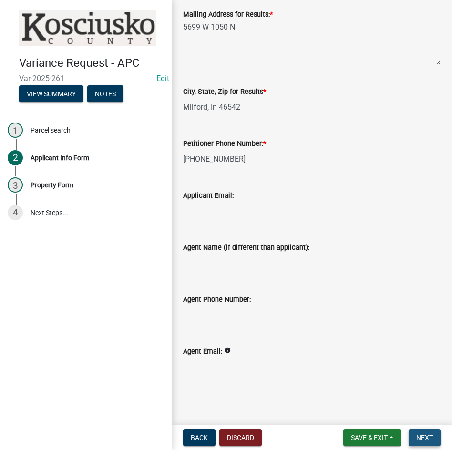
click at [423, 440] on span "Next" at bounding box center [424, 438] width 17 height 8
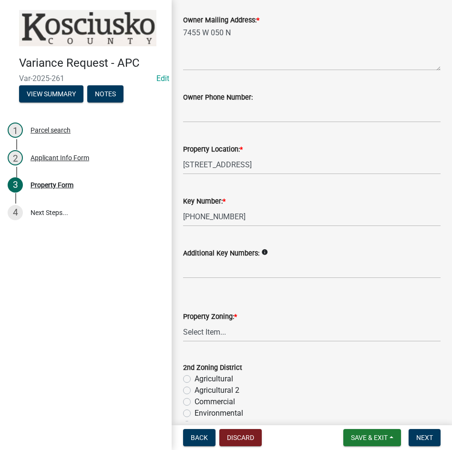
scroll to position [143, 0]
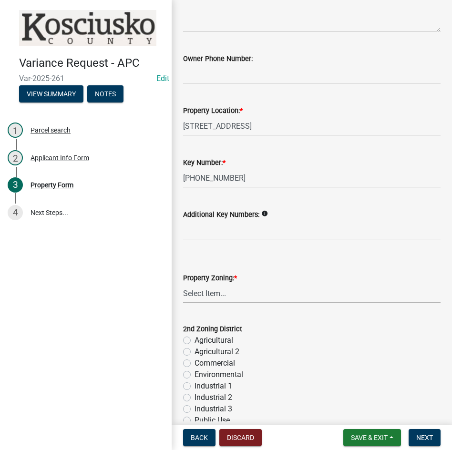
click at [248, 297] on select "Select Item... Agricultural Agricultural 2 Commercial Environmental Industrial …" at bounding box center [312, 294] width 258 height 20
click at [183, 284] on select "Select Item... Agricultural Agricultural 2 Commercial Environmental Industrial …" at bounding box center [312, 294] width 258 height 20
select select "1146270b-2111-4e23-bf7f-74ce85cf7041"
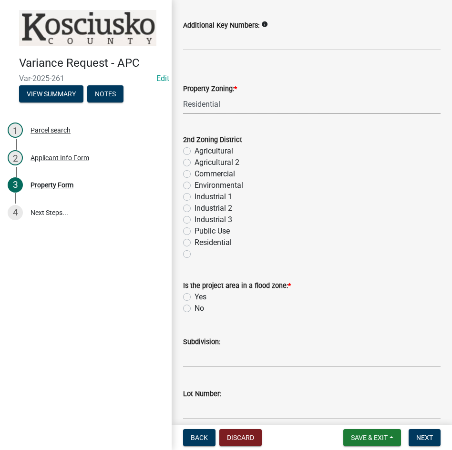
scroll to position [334, 0]
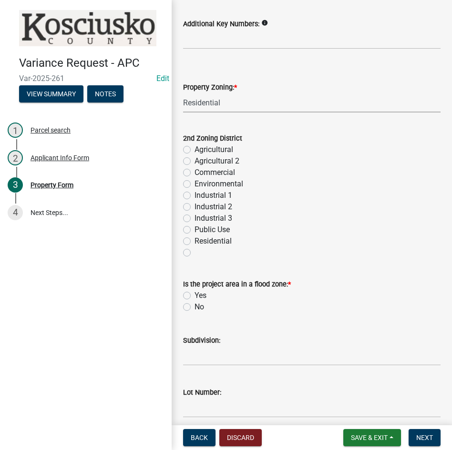
click at [195, 307] on label "No" at bounding box center [200, 306] width 10 height 11
click at [195, 307] on input "No" at bounding box center [198, 304] width 6 height 6
radio input "true"
drag, startPoint x: 245, startPoint y: 355, endPoint x: 245, endPoint y: 350, distance: 5.2
click at [245, 355] on input "Subdivision:" at bounding box center [312, 356] width 258 height 20
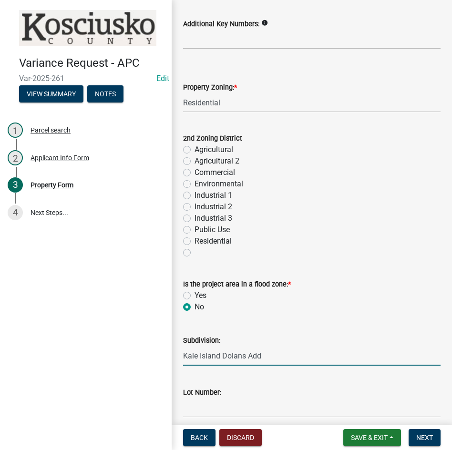
type input "Kale Island Dolans Add"
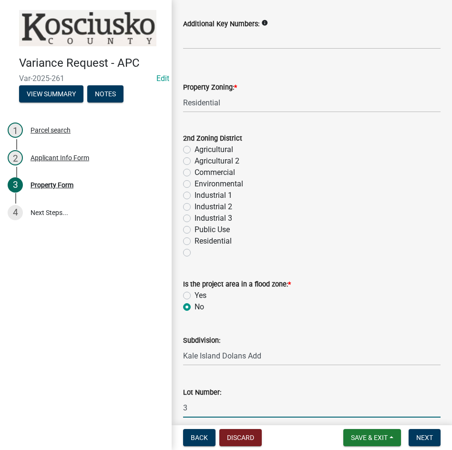
type input "3"
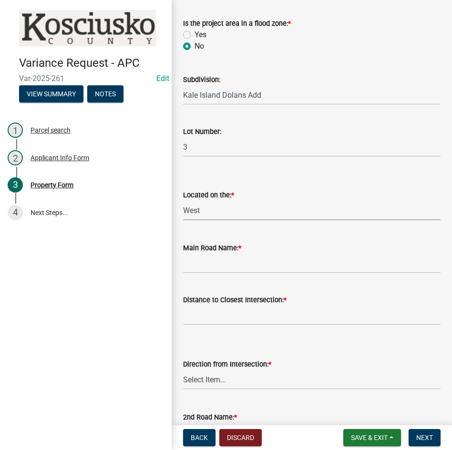
select select "dd23c302-fd8e-4dc5-81ce-e8ac1d060e01"
click at [238, 260] on input "Main Road Name: *" at bounding box center [312, 264] width 258 height 20
type input "Kings Dr"
type input "115"
select select "12355200-60c1-438c-bbad-938150612a70"
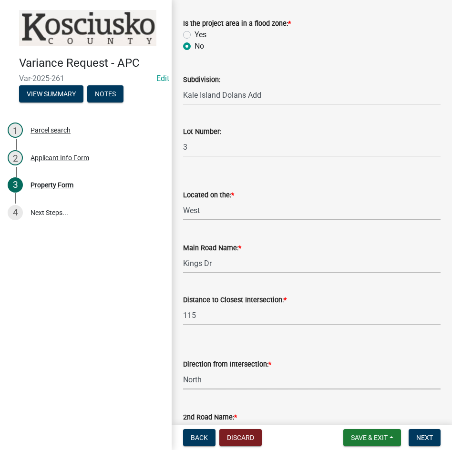
scroll to position [719, 0]
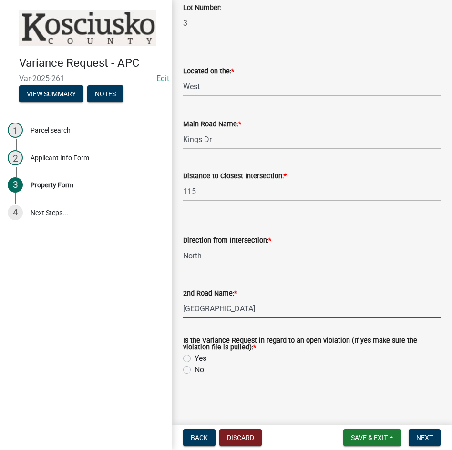
type input "[GEOGRAPHIC_DATA]"
click at [195, 356] on label "Yes" at bounding box center [201, 358] width 12 height 11
click at [195, 356] on input "Yes" at bounding box center [198, 356] width 6 height 6
radio input "true"
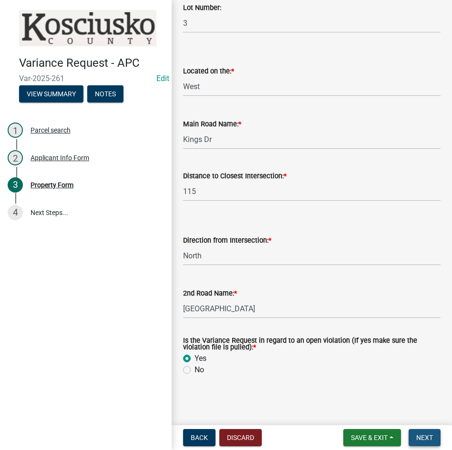
click at [426, 440] on span "Next" at bounding box center [424, 438] width 17 height 8
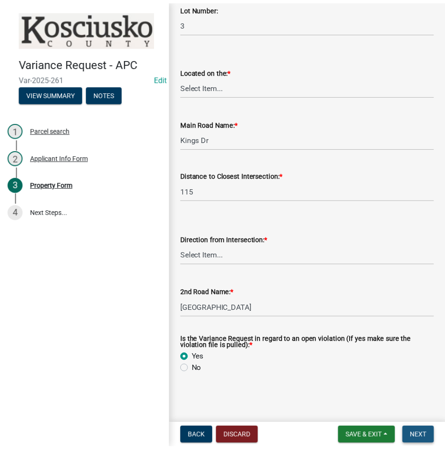
scroll to position [0, 0]
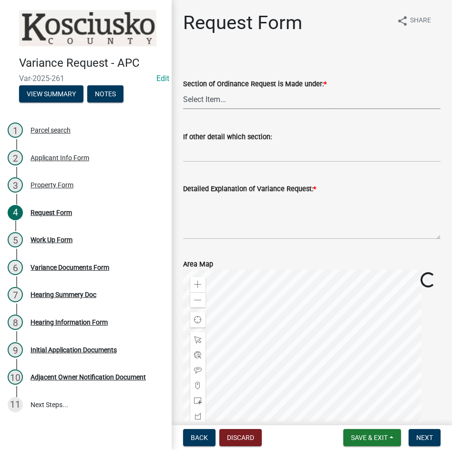
click at [239, 100] on select "Select Item... 2.10 I1 Criteria 2.11 I2 Criteria I3 Criteria 2.15 Lot and Yard …" at bounding box center [312, 100] width 258 height 20
click at [183, 90] on select "Select Item... 2.10 I1 Criteria 2.11 I2 Criteria I3 Criteria 2.15 Lot and Yard …" at bounding box center [312, 100] width 258 height 20
select select "77eb12f8-2a64-4a31-bfec-9b00716b2165"
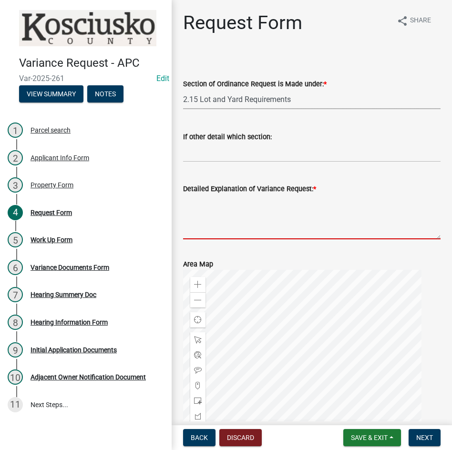
click at [256, 219] on textarea "Detailed Explanation of Variance Request: *" at bounding box center [312, 217] width 258 height 45
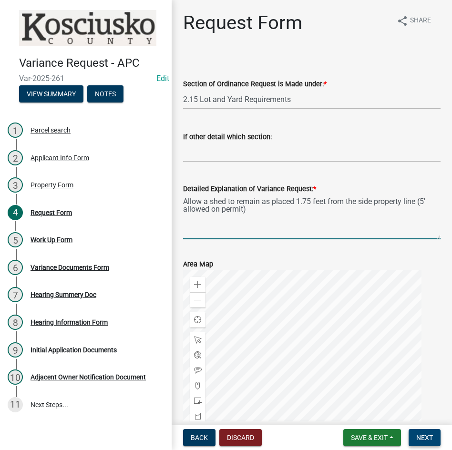
type textarea "Allow a shed to remain as placed 1.75 feet from the side property line (5' allo…"
click at [419, 434] on span "Next" at bounding box center [424, 438] width 17 height 8
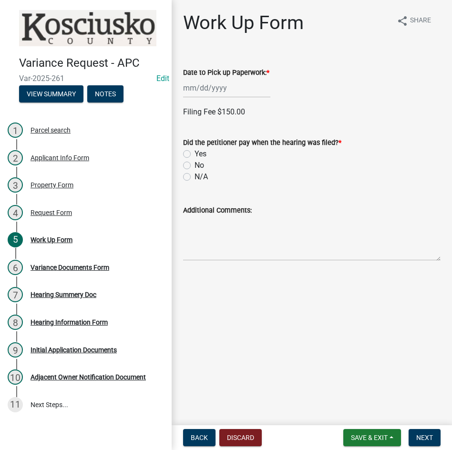
click at [214, 91] on div at bounding box center [226, 88] width 87 height 20
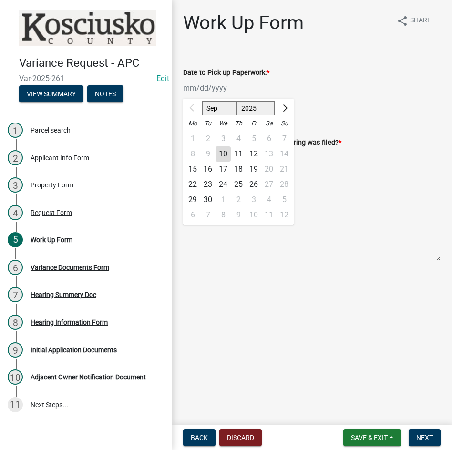
click at [189, 186] on div "22" at bounding box center [192, 184] width 15 height 15
type input "[DATE]"
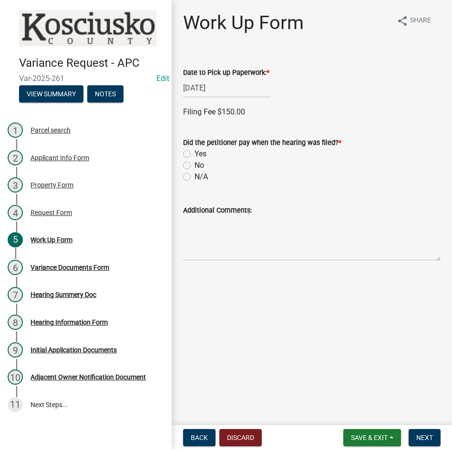
click at [195, 155] on label "Yes" at bounding box center [201, 153] width 12 height 11
click at [195, 155] on input "Yes" at bounding box center [198, 151] width 6 height 6
radio input "true"
click at [195, 220] on label "Credit" at bounding box center [205, 219] width 20 height 11
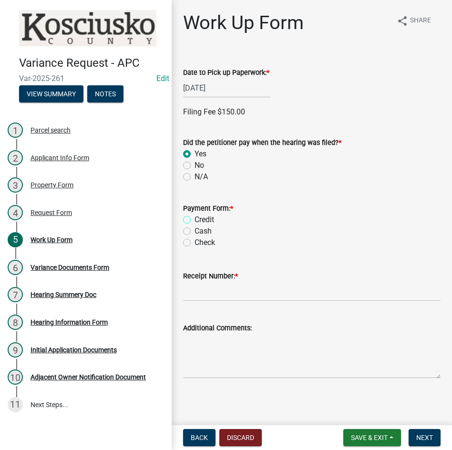
click at [195, 220] on input "Credit" at bounding box center [198, 217] width 6 height 6
radio input "true"
click at [225, 288] on input "Receipt Number: *" at bounding box center [312, 292] width 258 height 20
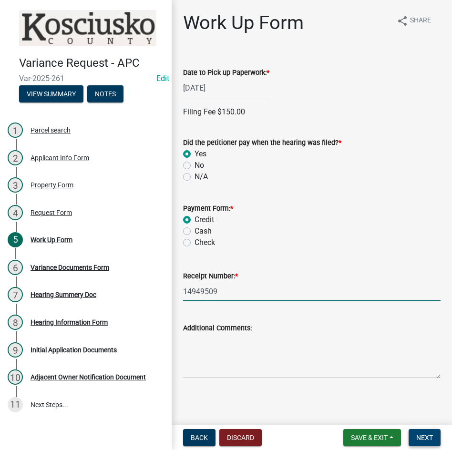
type input "14949509"
click at [420, 433] on button "Next" at bounding box center [425, 437] width 32 height 17
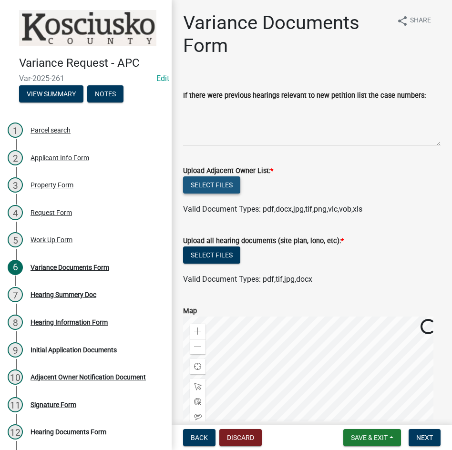
click at [217, 184] on button "Select files" at bounding box center [211, 184] width 57 height 17
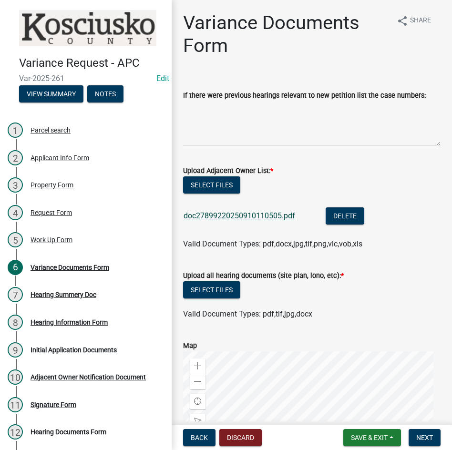
click at [247, 217] on link "doc27899220250910110505.pdf" at bounding box center [240, 215] width 112 height 9
click at [215, 293] on button "Select files" at bounding box center [211, 289] width 57 height 17
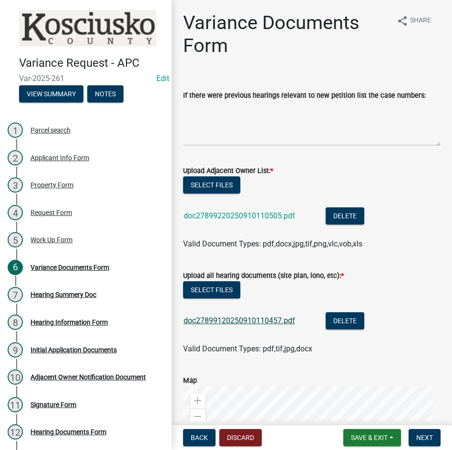
click at [196, 321] on link "doc27899120250910110457.pdf" at bounding box center [240, 320] width 112 height 9
click at [217, 185] on button "Select files" at bounding box center [211, 184] width 57 height 17
click at [423, 435] on span "Next" at bounding box center [424, 438] width 17 height 8
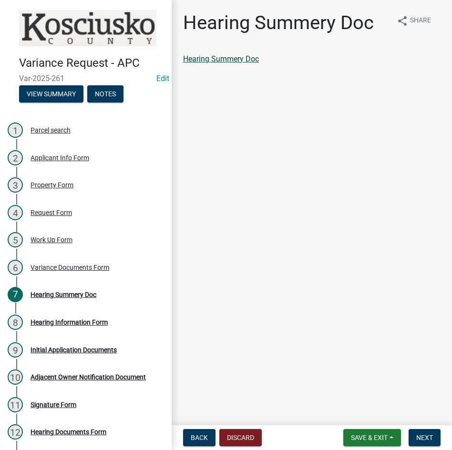
click at [214, 56] on link "Hearing Summery Doc" at bounding box center [221, 58] width 76 height 9
click at [417, 437] on span "Next" at bounding box center [424, 438] width 17 height 8
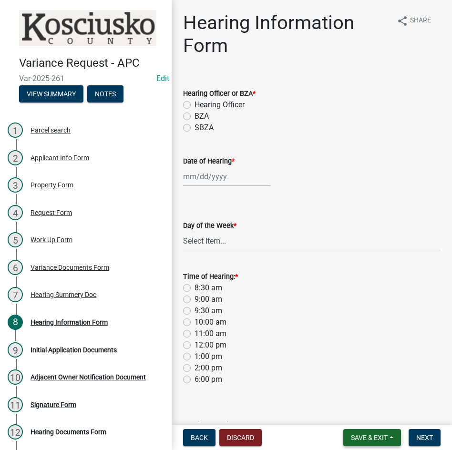
click at [366, 436] on span "Save & Exit" at bounding box center [369, 438] width 37 height 8
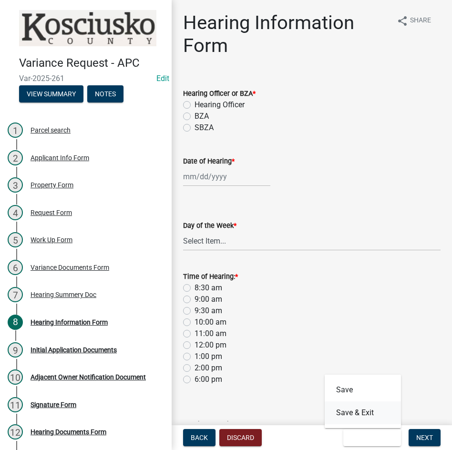
click at [364, 416] on button "Save & Exit" at bounding box center [363, 413] width 76 height 23
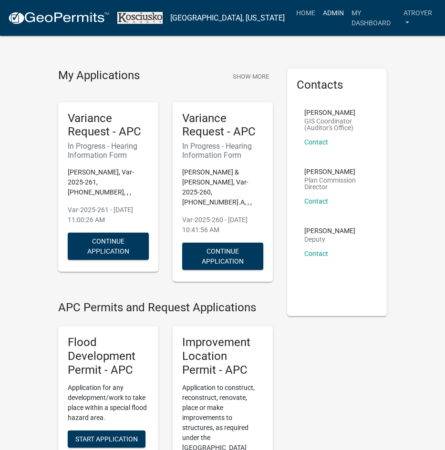
drag, startPoint x: 321, startPoint y: 11, endPoint x: 301, endPoint y: 2, distance: 21.4
click at [321, 11] on link "Admin" at bounding box center [333, 13] width 29 height 18
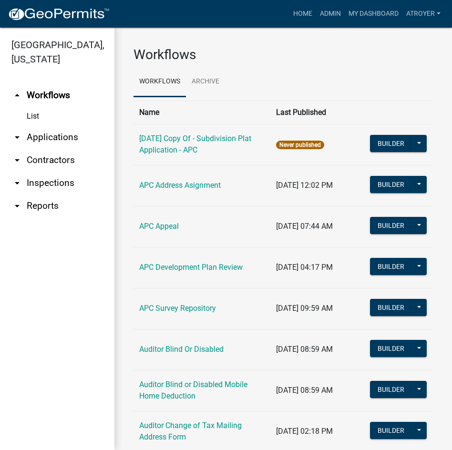
click at [51, 160] on link "arrow_drop_down Contractors" at bounding box center [57, 160] width 114 height 23
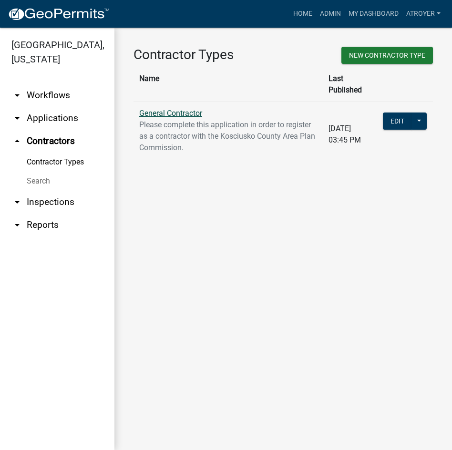
click at [170, 109] on link "General Contractor" at bounding box center [170, 113] width 63 height 9
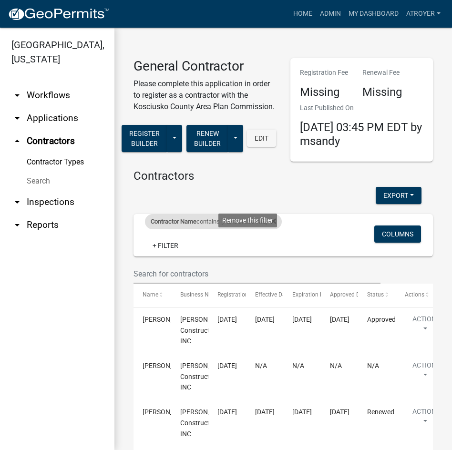
click at [267, 229] on fa-icon at bounding box center [271, 221] width 9 height 15
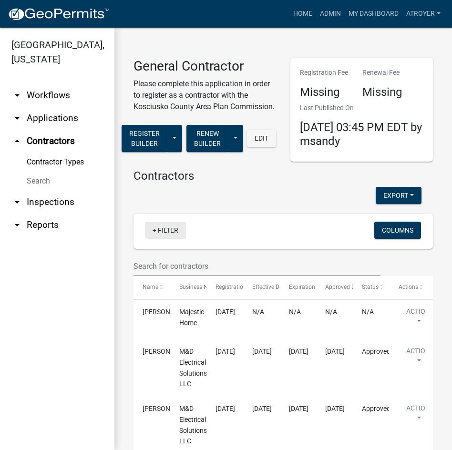
click at [171, 239] on link "+ Filter" at bounding box center [165, 230] width 41 height 17
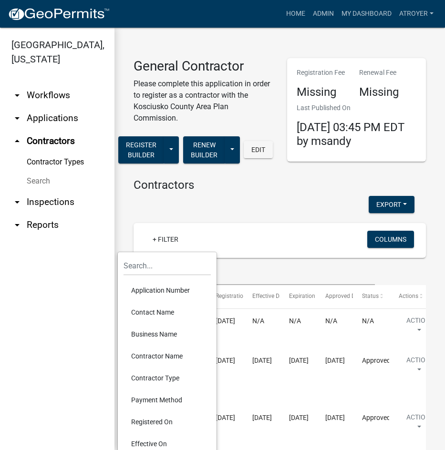
click at [148, 358] on li "Contractor Name" at bounding box center [167, 356] width 87 height 22
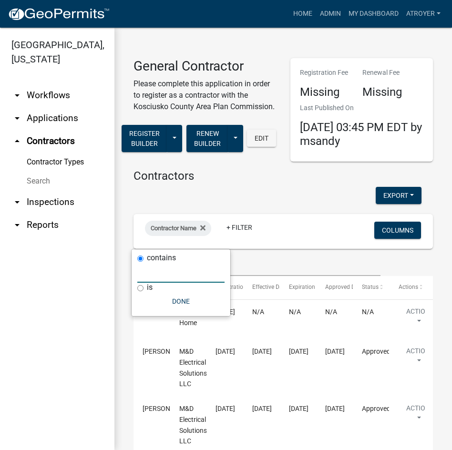
click at [202, 271] on input "text" at bounding box center [180, 273] width 87 height 20
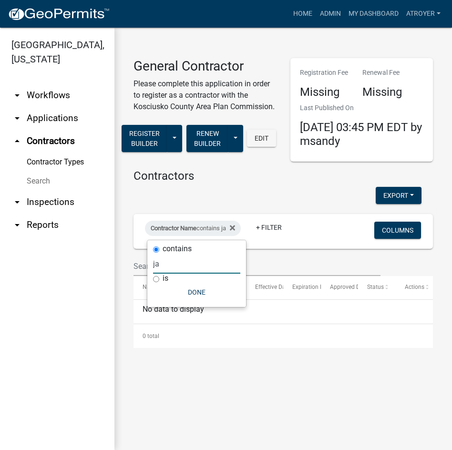
type input "j"
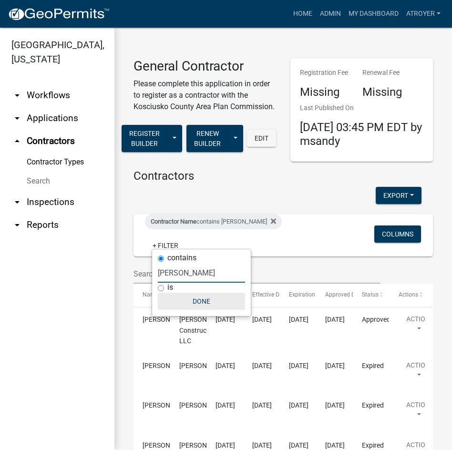
type input "[PERSON_NAME]"
click at [200, 301] on button "Done" at bounding box center [201, 301] width 87 height 17
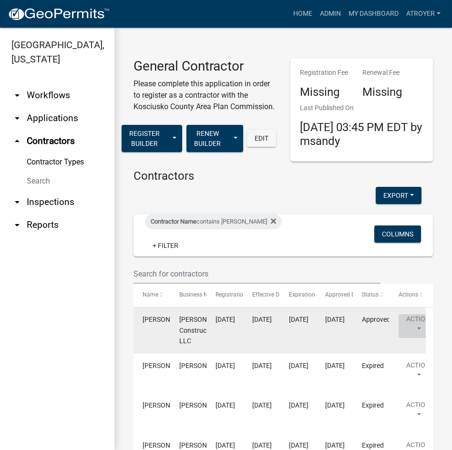
click at [421, 320] on button "Action" at bounding box center [418, 326] width 39 height 24
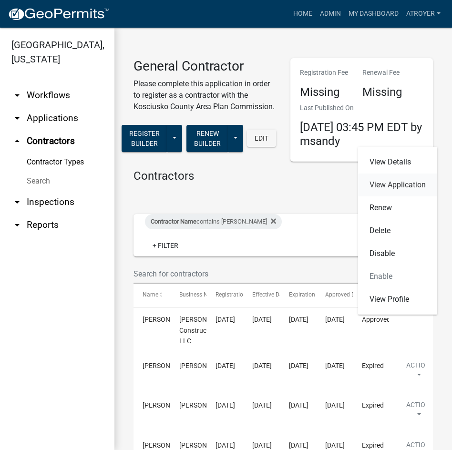
click at [392, 184] on link "View Application" at bounding box center [397, 185] width 79 height 23
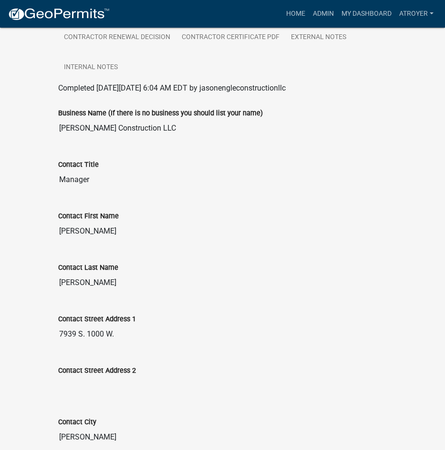
scroll to position [286, 0]
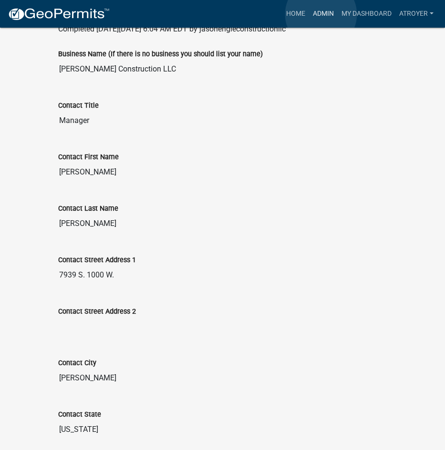
click at [321, 14] on link "Admin" at bounding box center [323, 14] width 29 height 18
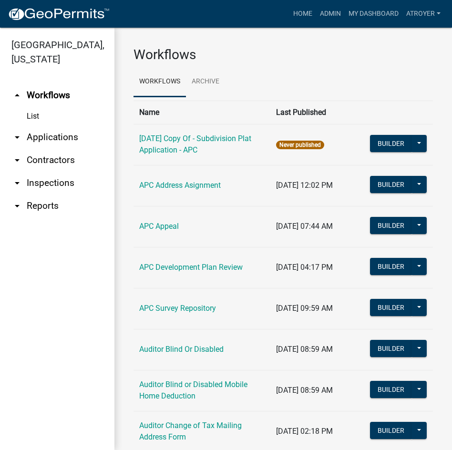
click at [57, 157] on link "arrow_drop_down Contractors" at bounding box center [57, 160] width 114 height 23
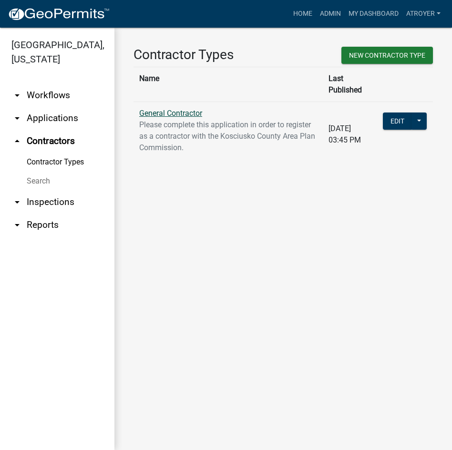
click at [161, 109] on link "General Contractor" at bounding box center [170, 113] width 63 height 9
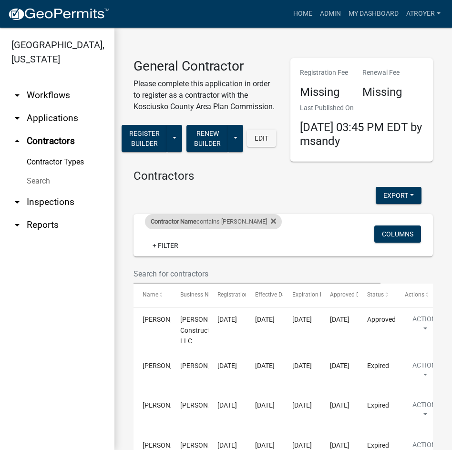
click at [249, 229] on div "Contractor Name contains [PERSON_NAME]" at bounding box center [213, 221] width 137 height 15
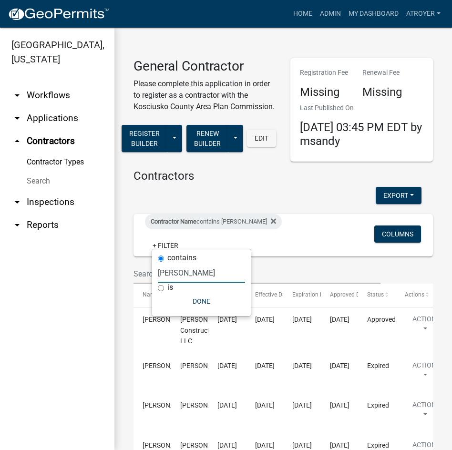
click at [178, 269] on input "[PERSON_NAME]" at bounding box center [201, 273] width 87 height 20
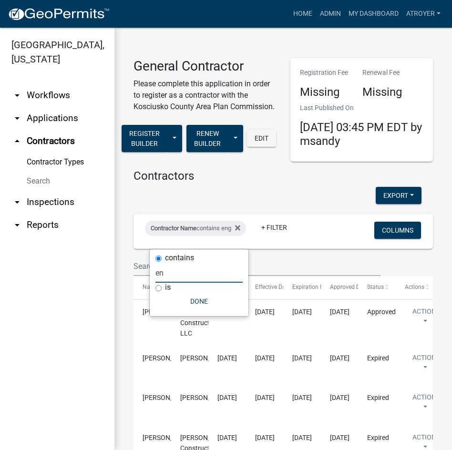
type input "e"
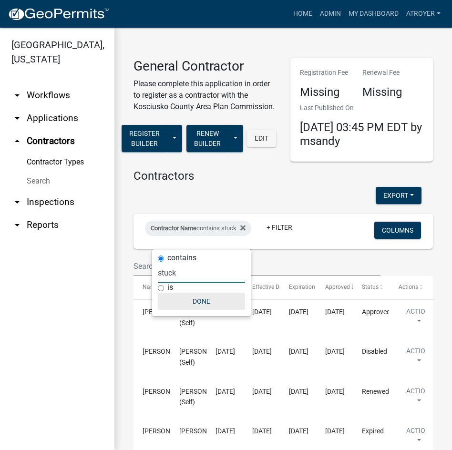
type input "stuck"
click at [189, 301] on button "Done" at bounding box center [201, 301] width 87 height 17
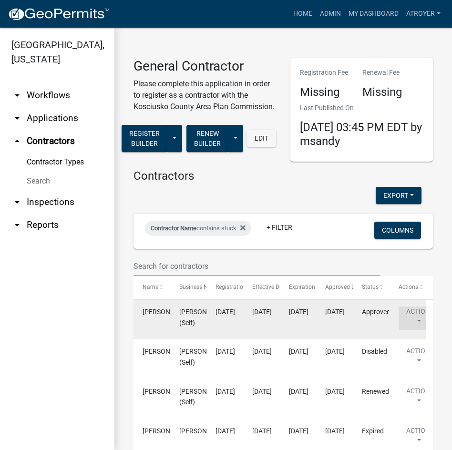
click at [419, 324] on button "Action" at bounding box center [418, 319] width 39 height 24
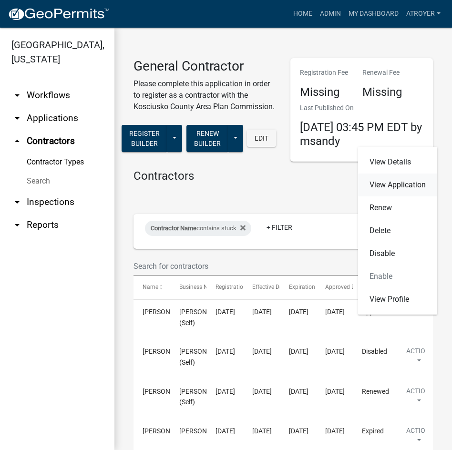
click at [396, 182] on link "View Application" at bounding box center [397, 185] width 79 height 23
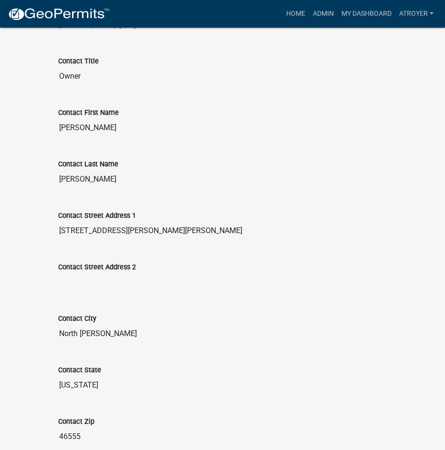
scroll to position [334, 0]
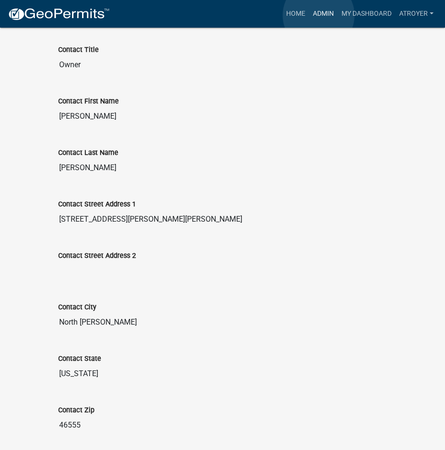
click at [319, 15] on link "Admin" at bounding box center [323, 14] width 29 height 18
